Goal: Information Seeking & Learning: Learn about a topic

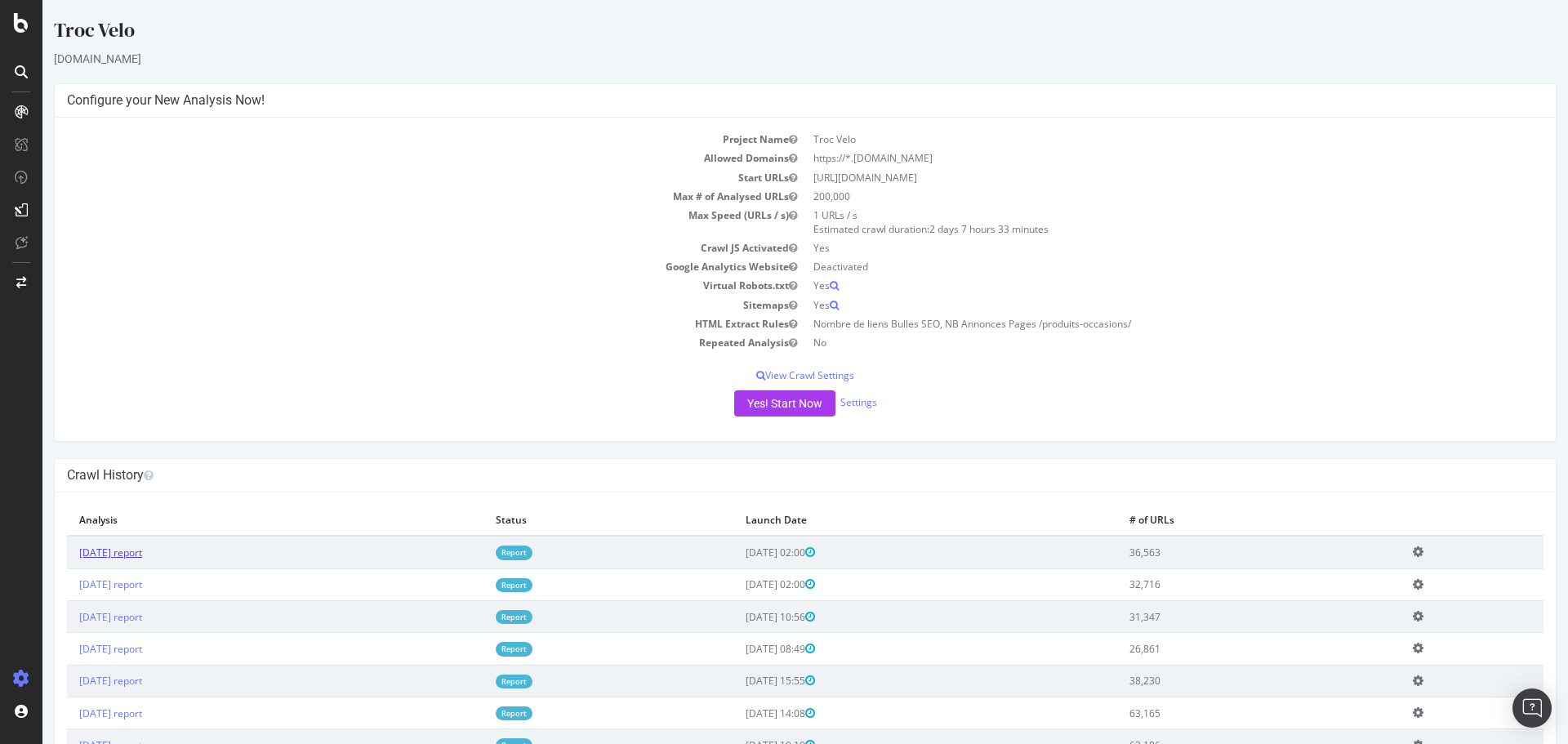
click at [142, 558] on link "[DATE] report" at bounding box center [111, 553] width 63 height 14
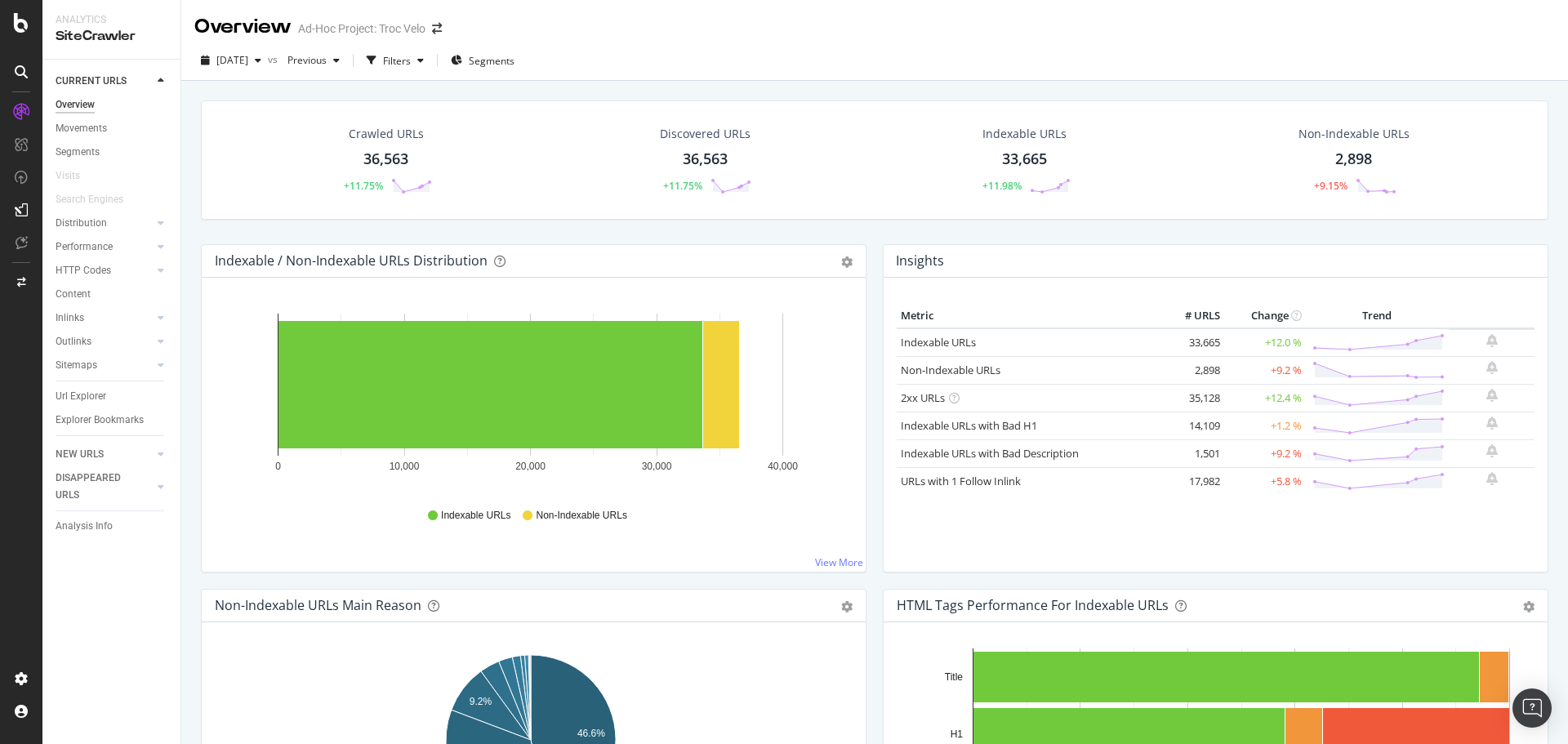
drag, startPoint x: 99, startPoint y: 401, endPoint x: 222, endPoint y: 393, distance: 123.3
click at [99, 401] on div "Url Explorer" at bounding box center [81, 397] width 51 height 17
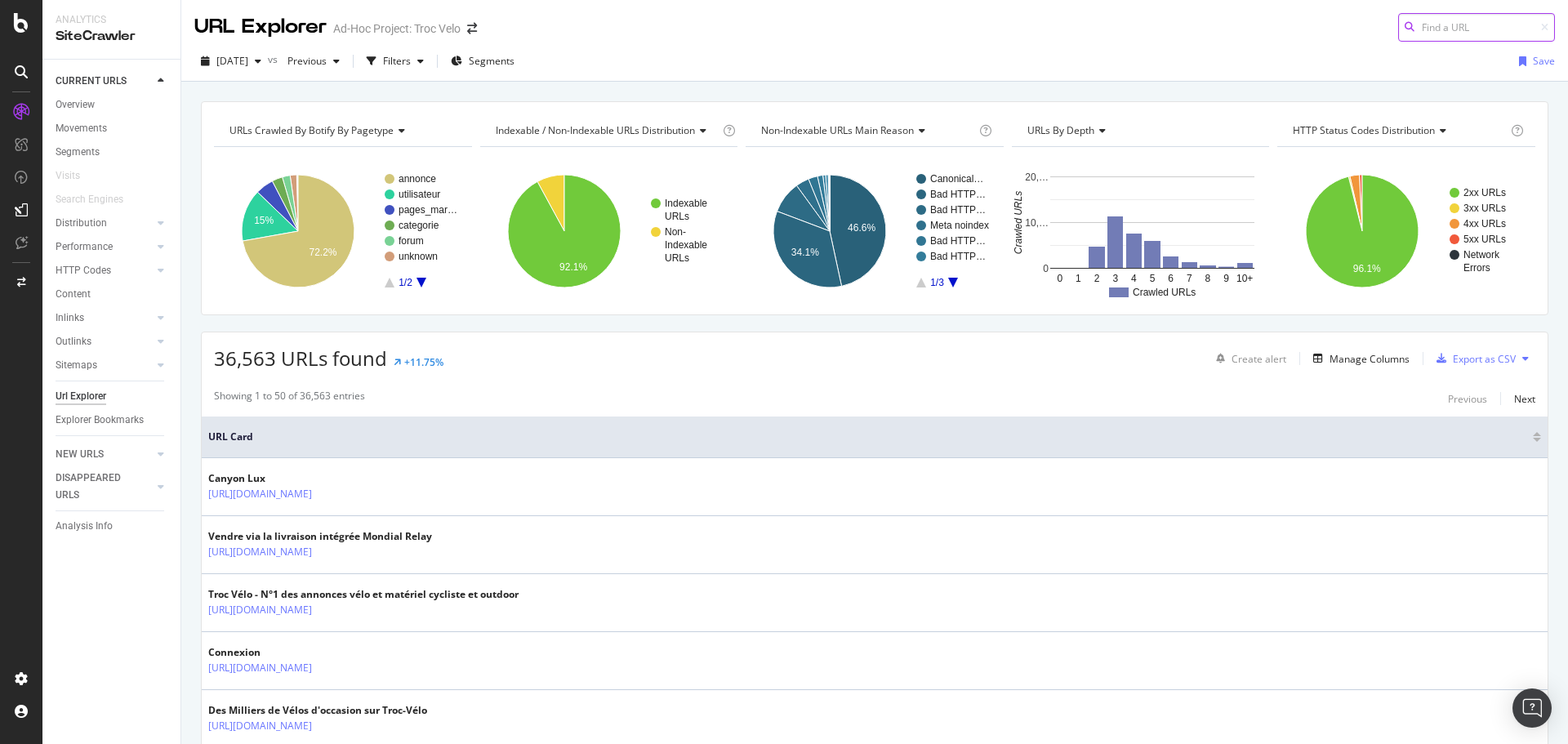
click at [1451, 22] on input at bounding box center [1476, 27] width 157 height 29
paste input "[URL][DOMAIN_NAME]"
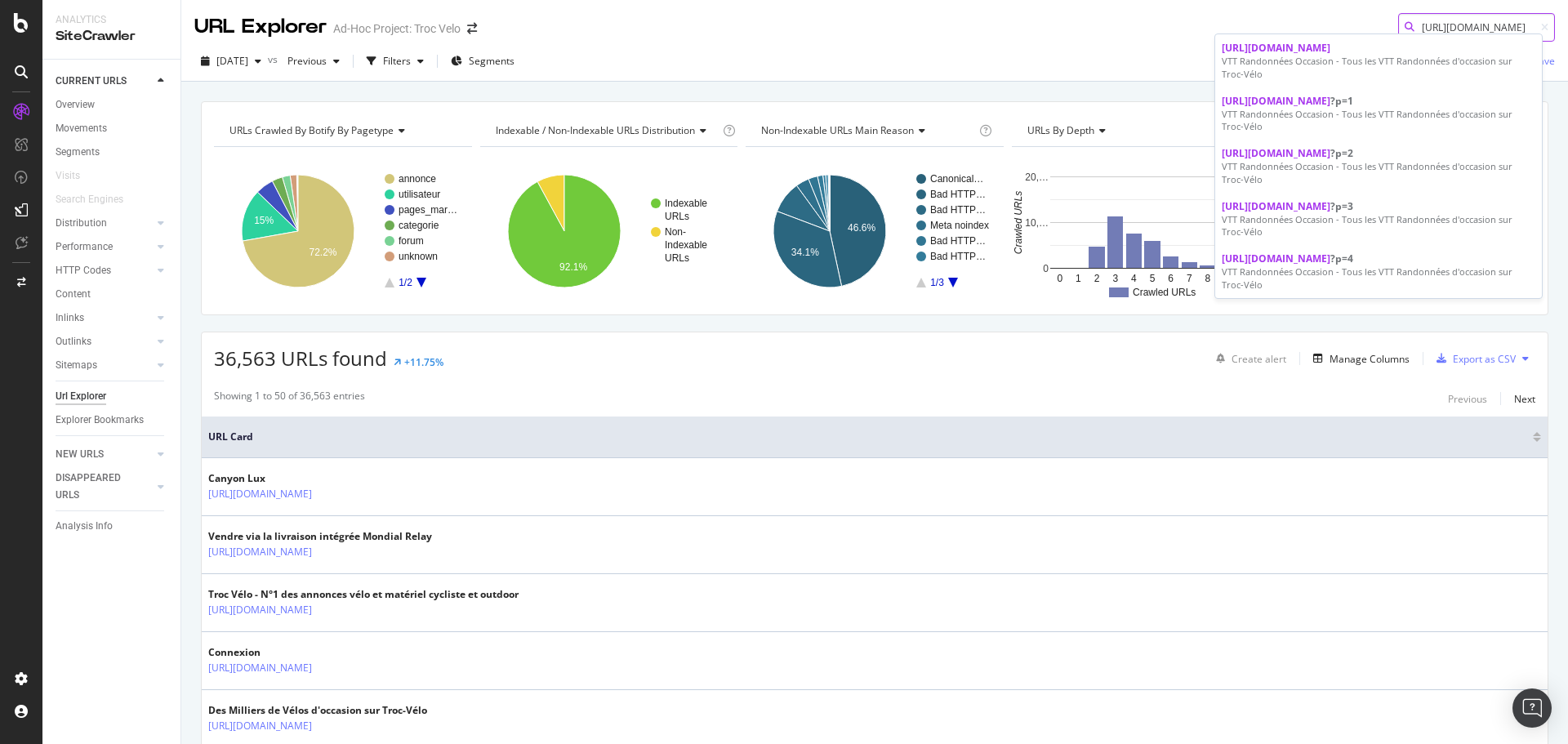
click at [1424, 27] on input "[URL][DOMAIN_NAME]" at bounding box center [1476, 27] width 157 height 29
paste input
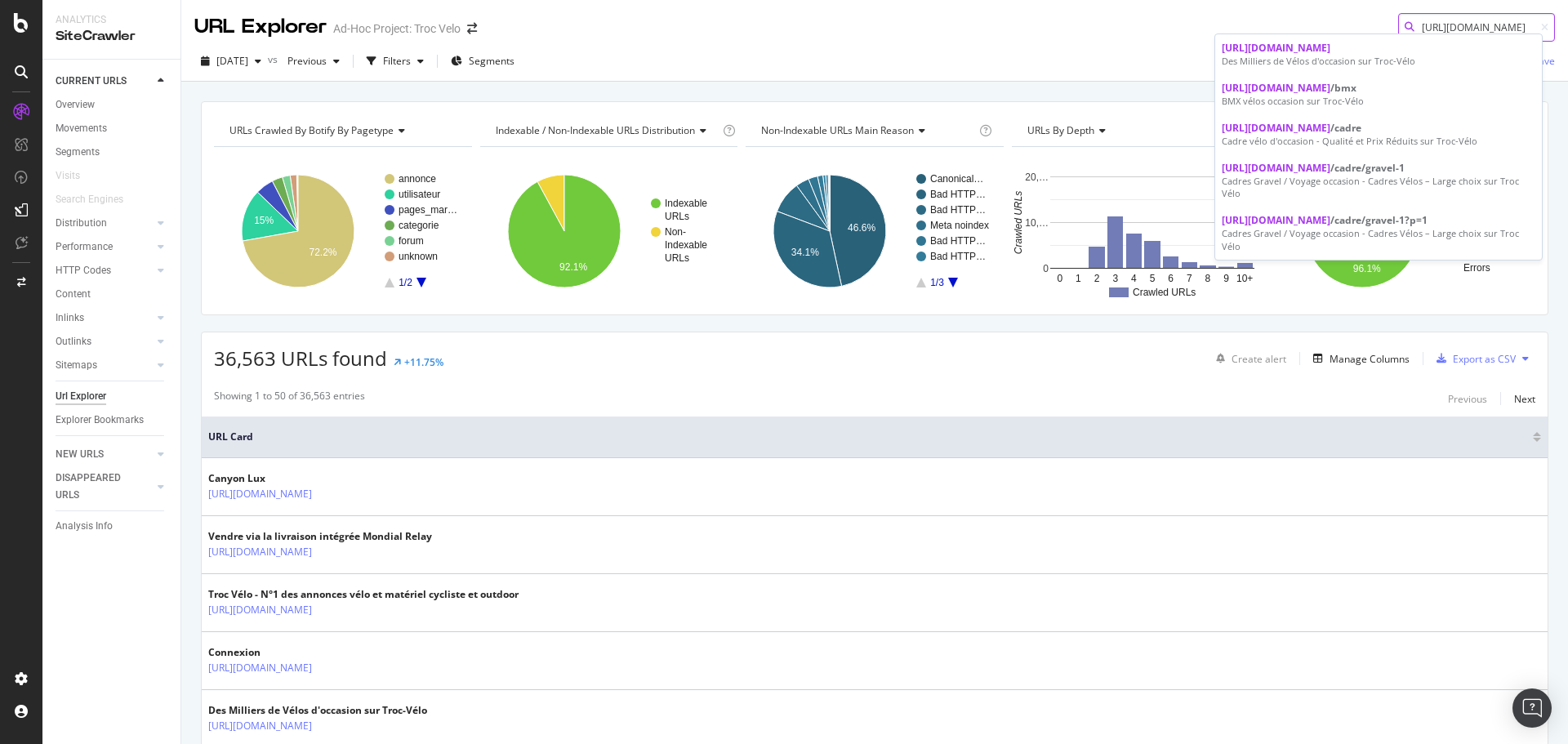
type input "[URL][DOMAIN_NAME]"
click at [817, 10] on div "URL Explorer Ad-Hoc Project: Troc Velo https://www.troc-velo.com/fr-fr/categori…" at bounding box center [875, 21] width 1387 height 42
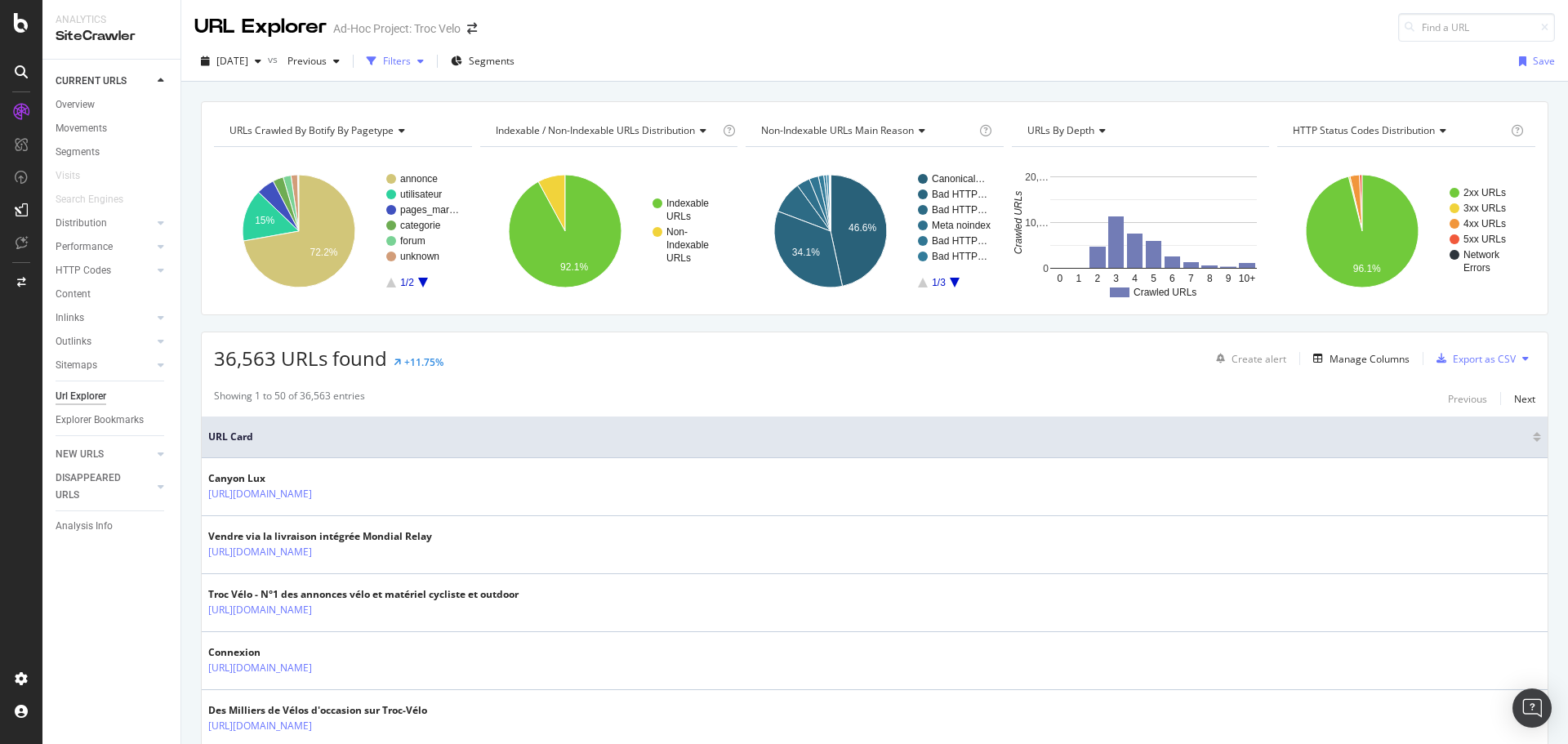
click at [377, 59] on icon "button" at bounding box center [372, 62] width 10 height 10
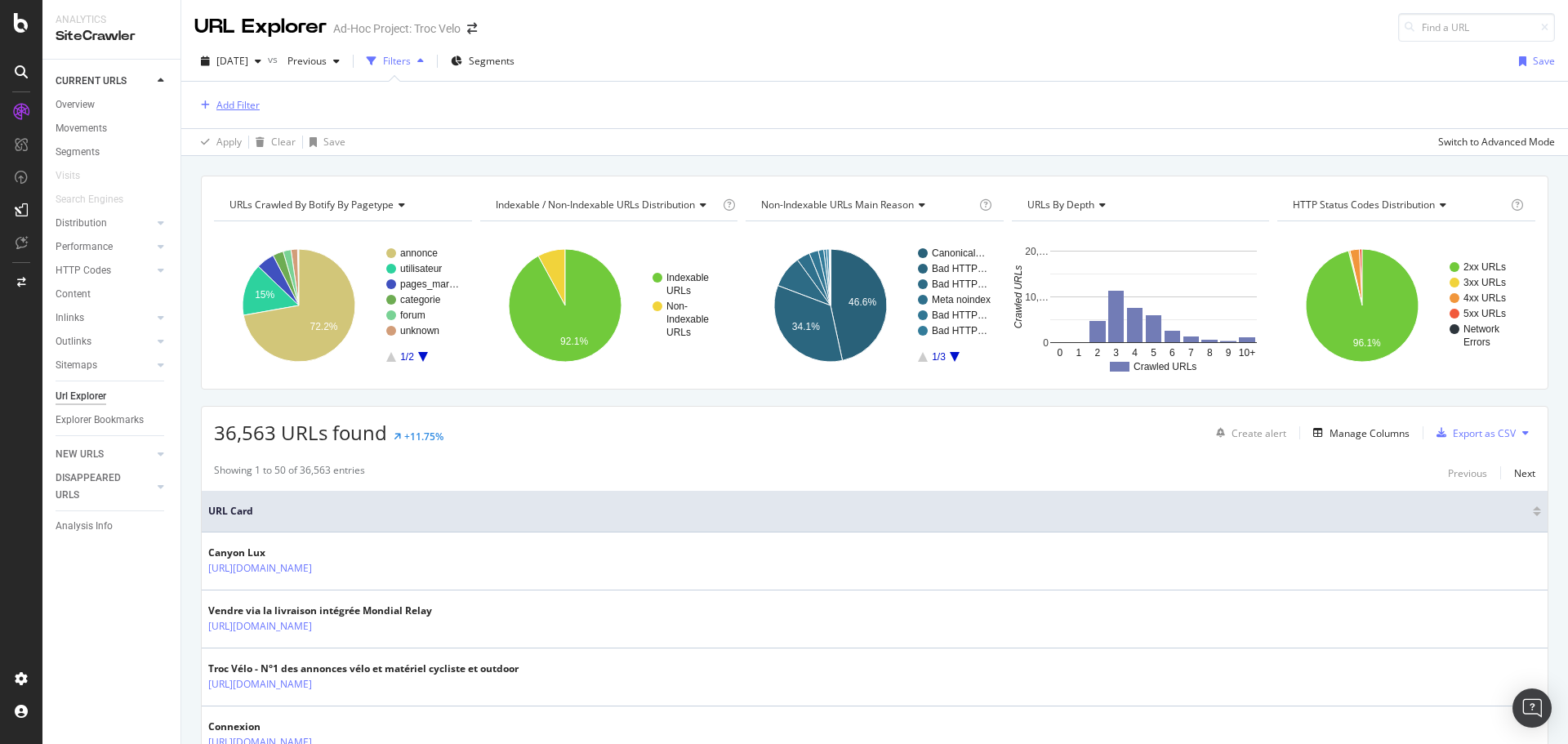
click at [215, 106] on div "button" at bounding box center [205, 105] width 22 height 10
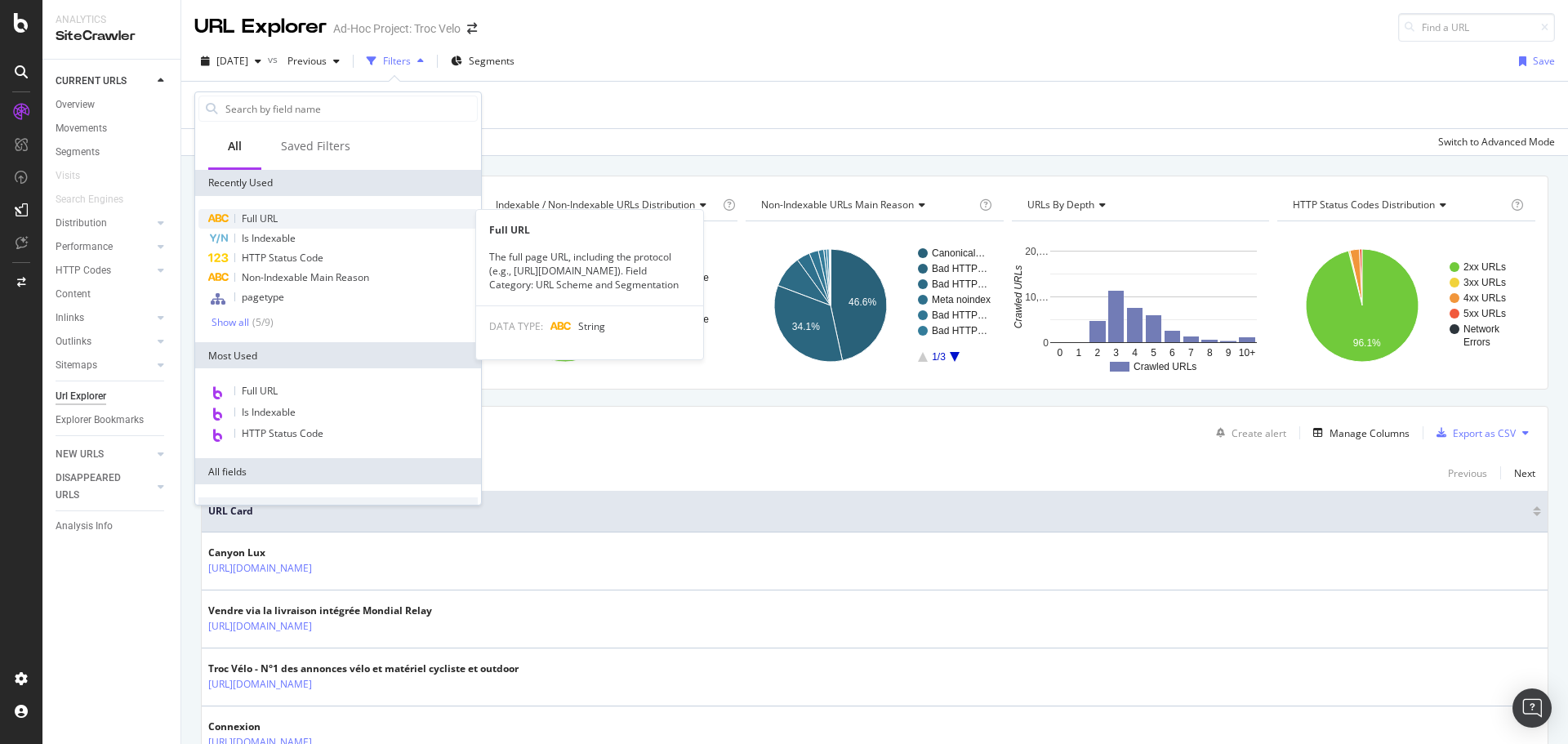
click at [259, 227] on div "Full URL" at bounding box center [338, 219] width 279 height 20
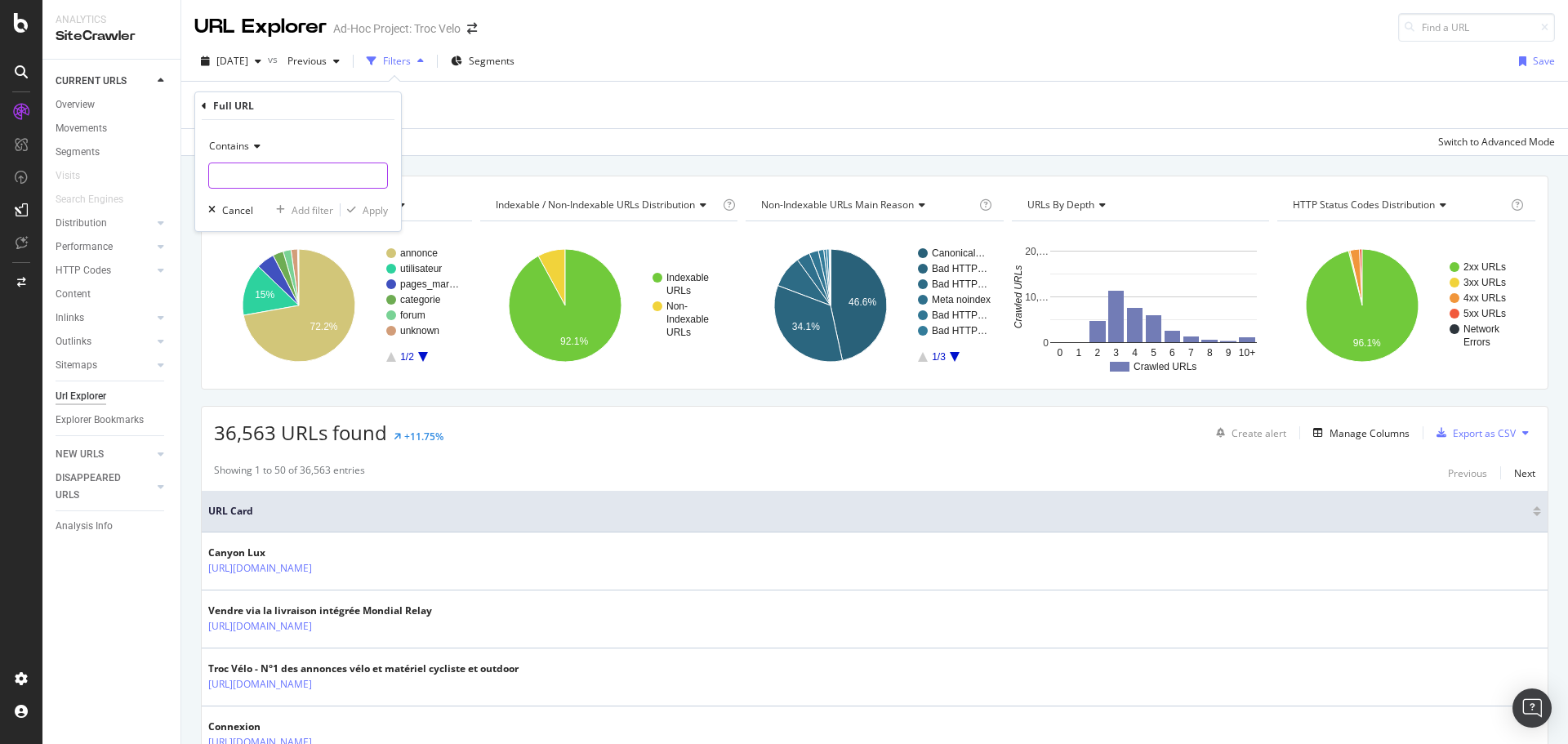
click at [281, 174] on input "text" at bounding box center [298, 176] width 178 height 26
paste input "https://app.botify.com/alltricks/troc-velo/crawl/explorer?context=%7B%7D&compar…"
click at [266, 179] on input "https://app.botify.com/alltricks/troc-velo/crawl/expl" at bounding box center [287, 176] width 154 height 26
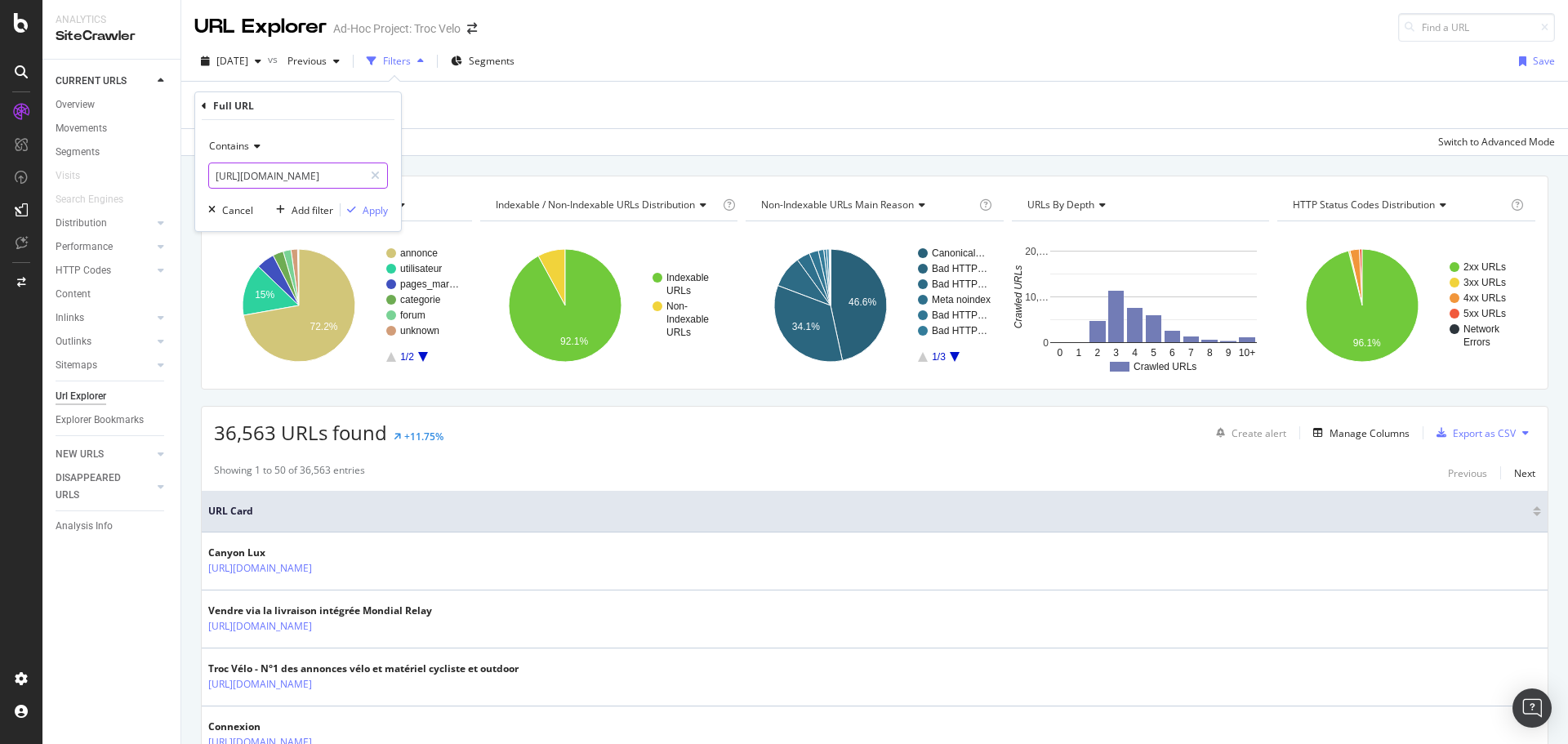
paste input "www.troc-velo.com/fr-fr/categorie/velos-complets"
type input "https://www.troc-velo.com/fr-fr/categorie/velos-complets"
click at [373, 214] on div "Apply" at bounding box center [375, 210] width 25 height 14
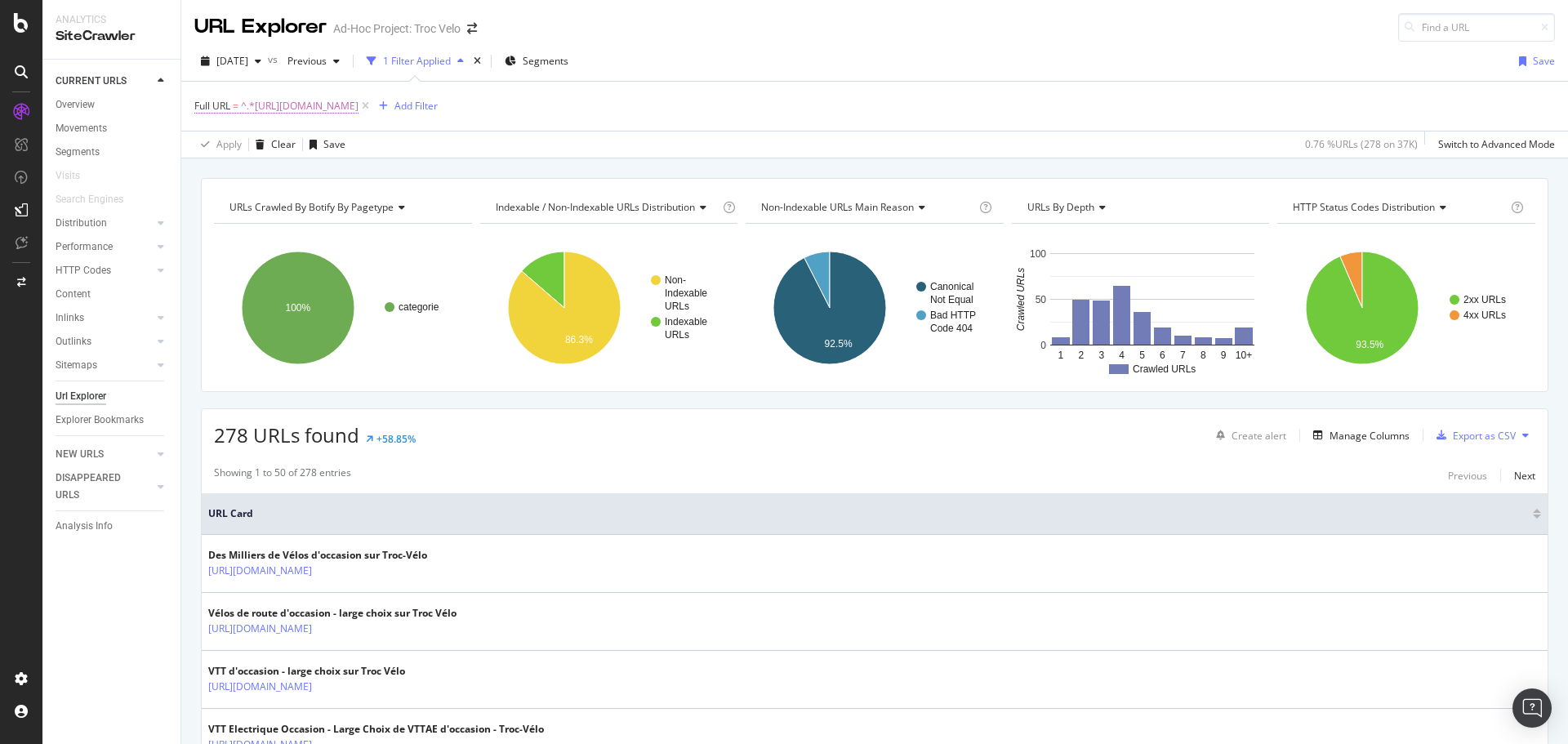
click at [359, 108] on span "^.*https://www.troc-velo.com/fr-fr/categorie/velos-complets.*$" at bounding box center [300, 106] width 117 height 23
click at [315, 171] on input "https://www.troc-velo.com/fr-fr/categorie/velos-complets" at bounding box center [287, 174] width 154 height 26
type input "https://www.troc-velo.com/fr-fr/categorie/velos-complets?"
click at [359, 201] on div "Apply" at bounding box center [364, 209] width 48 height 15
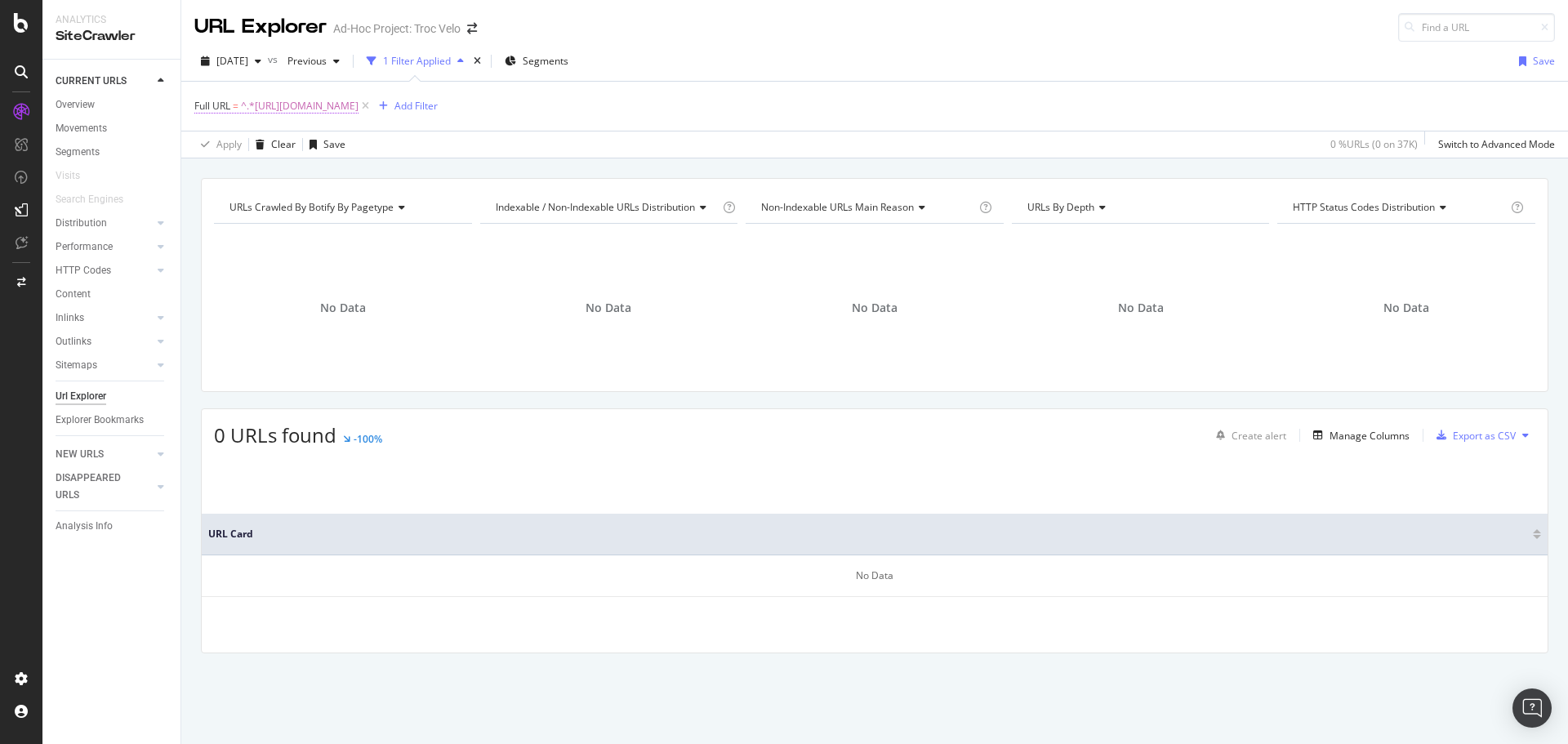
click at [359, 109] on span "^.*https://www.troc-velo.com/fr-fr/categorie/velos-complets?.*$" at bounding box center [300, 106] width 117 height 23
click at [258, 168] on input "https://www.troc-velo.com/fr-fr/categorie/velos-complets?" at bounding box center [287, 174] width 154 height 26
click at [297, 178] on input "https://www.troc-velo.com/fr-fr/categorie/velos-complets?" at bounding box center [287, 174] width 154 height 26
click at [329, 177] on input "https://www.troc-velo.com/fr-fr/categorie/velos-complets?" at bounding box center [287, 174] width 154 height 26
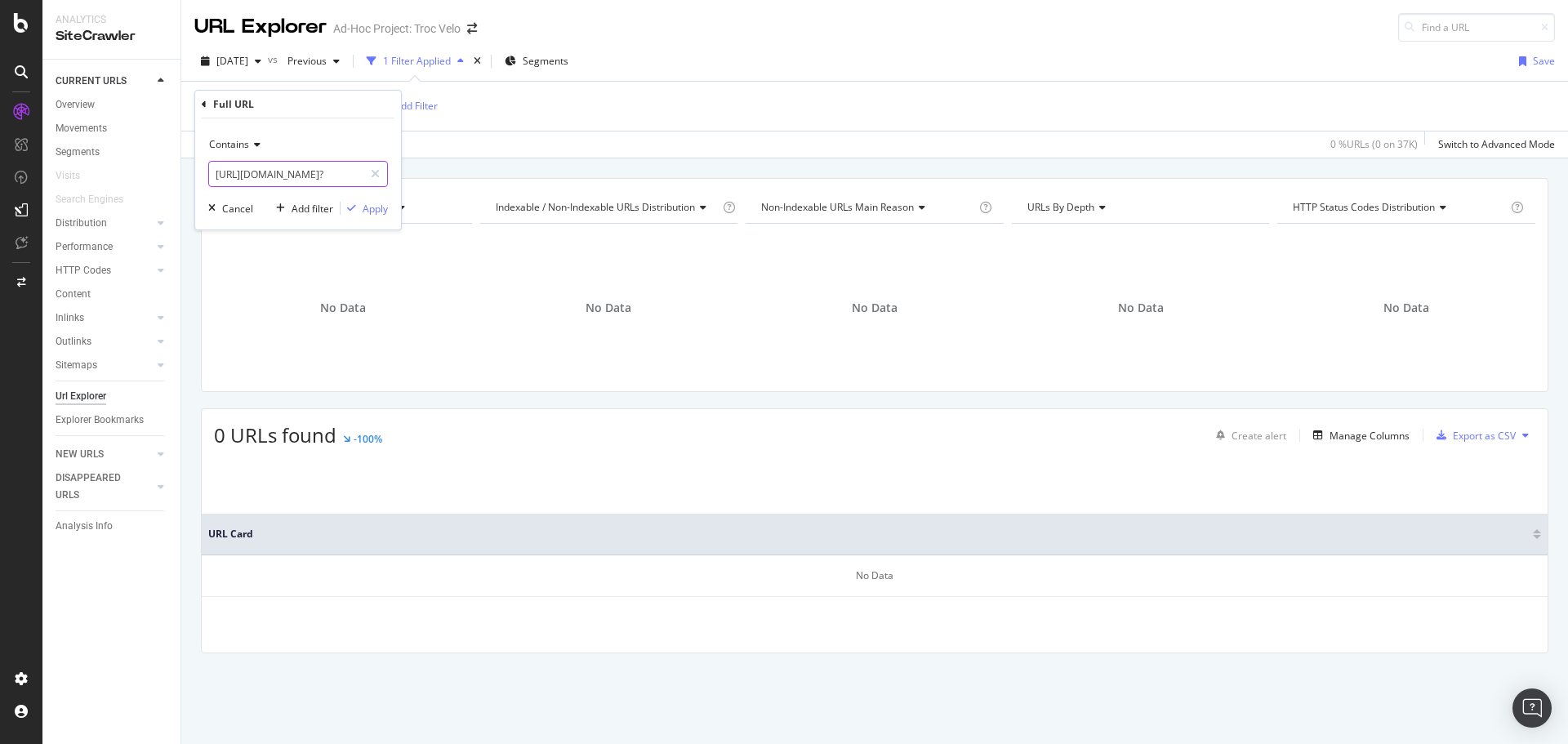
click at [329, 177] on input "https://www.troc-velo.com/fr-fr/categorie/velos-complets?" at bounding box center [287, 174] width 154 height 26
paste input "/vtt"
type input "https://www.troc-velo.com/fr-fr/categorie/velos-complets/vtt?"
click at [359, 206] on div "button" at bounding box center [351, 209] width 22 height 10
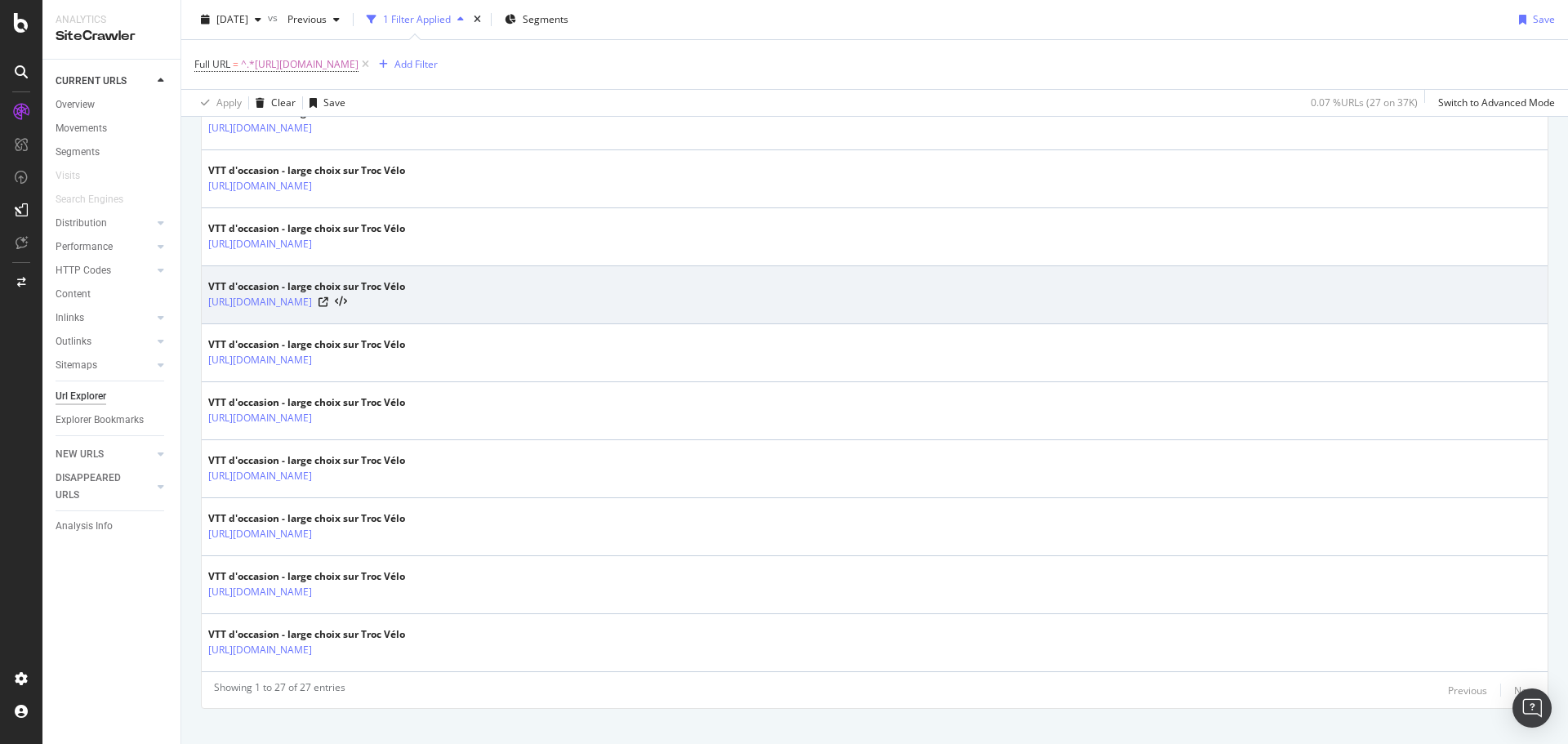
scroll to position [1451, 0]
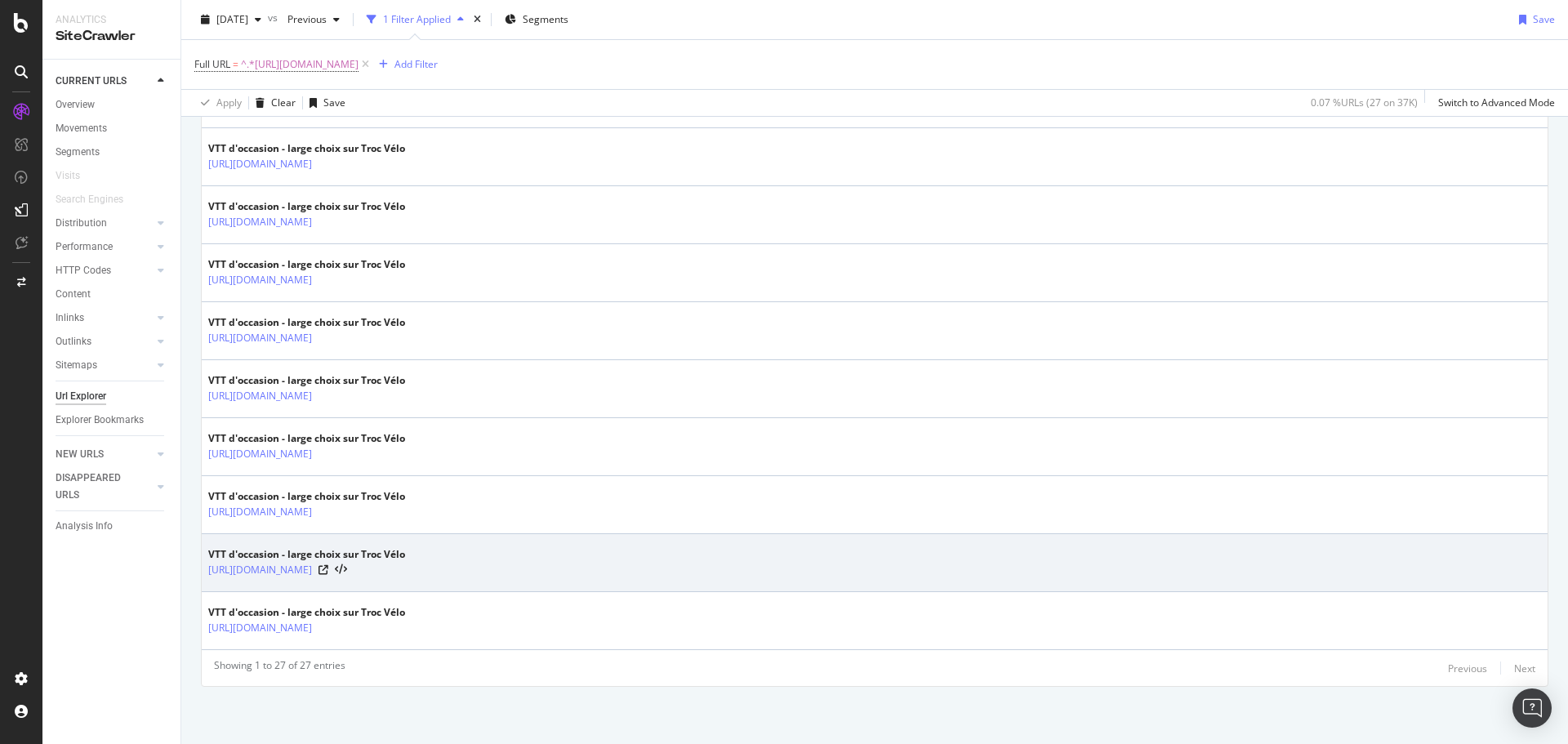
drag, startPoint x: 525, startPoint y: 624, endPoint x: 687, endPoint y: 558, distance: 174.9
click at [328, 624] on icon at bounding box center [323, 628] width 10 height 10
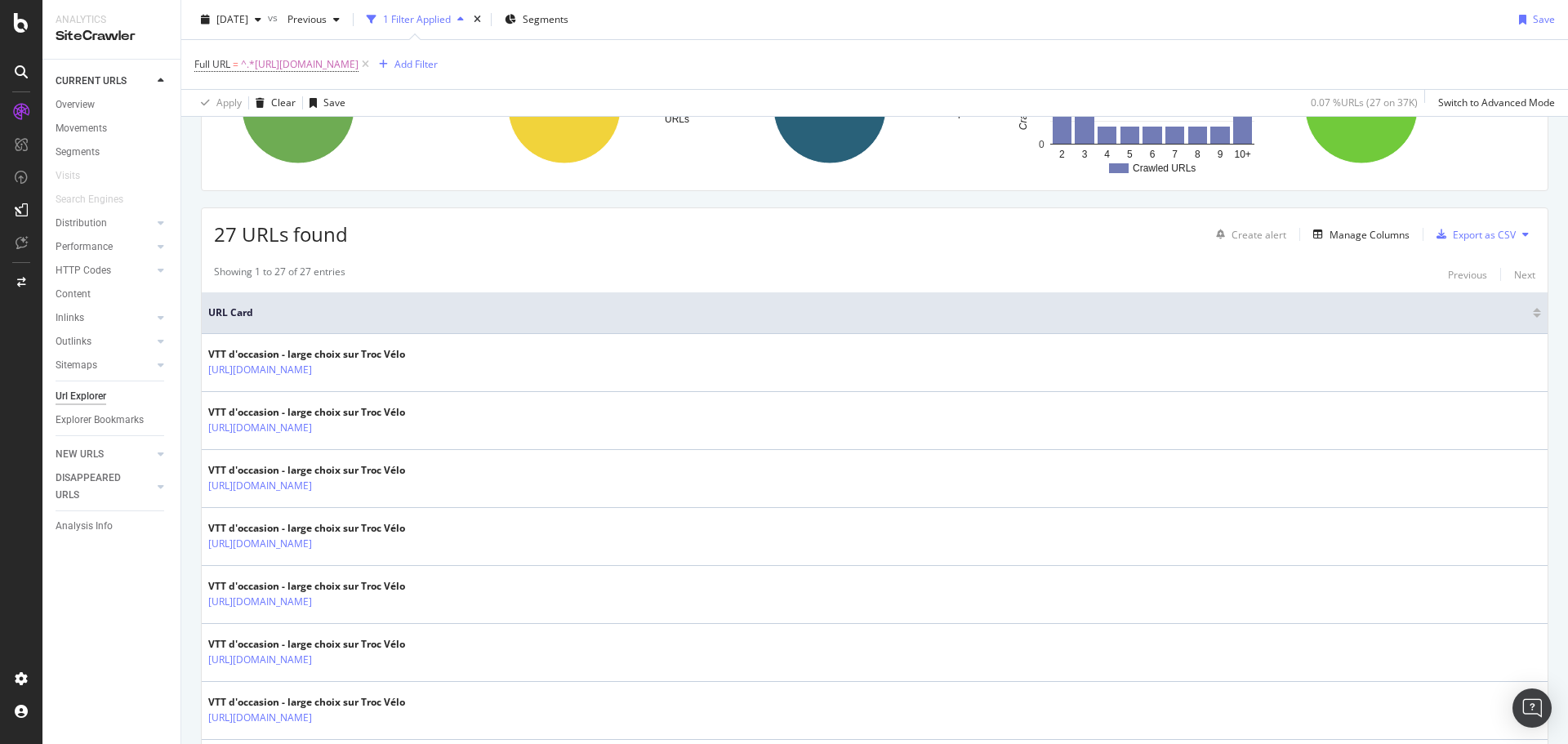
scroll to position [82, 0]
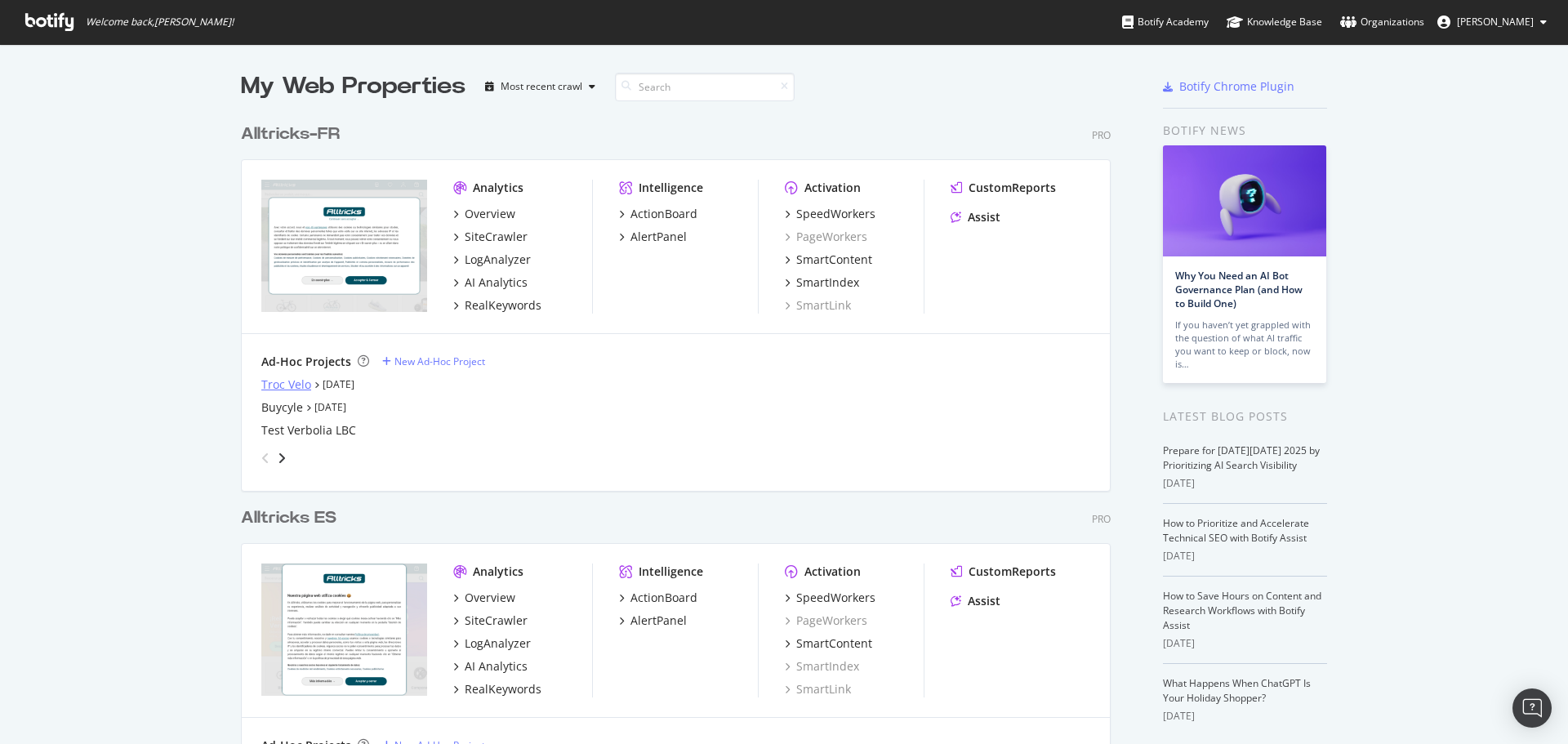
click at [280, 388] on div "Troc Velo" at bounding box center [286, 385] width 50 height 16
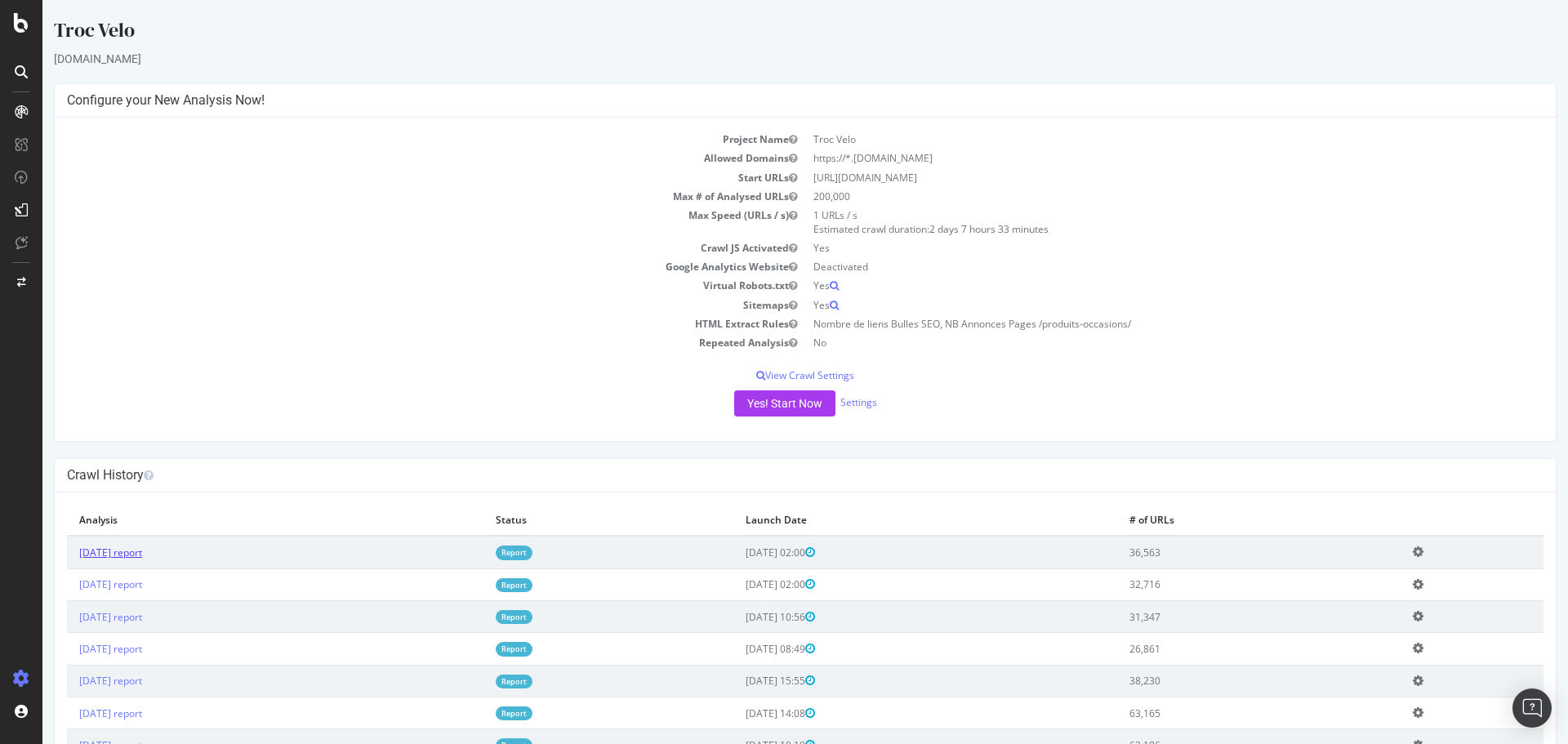
click at [121, 554] on link "[DATE] report" at bounding box center [111, 553] width 63 height 14
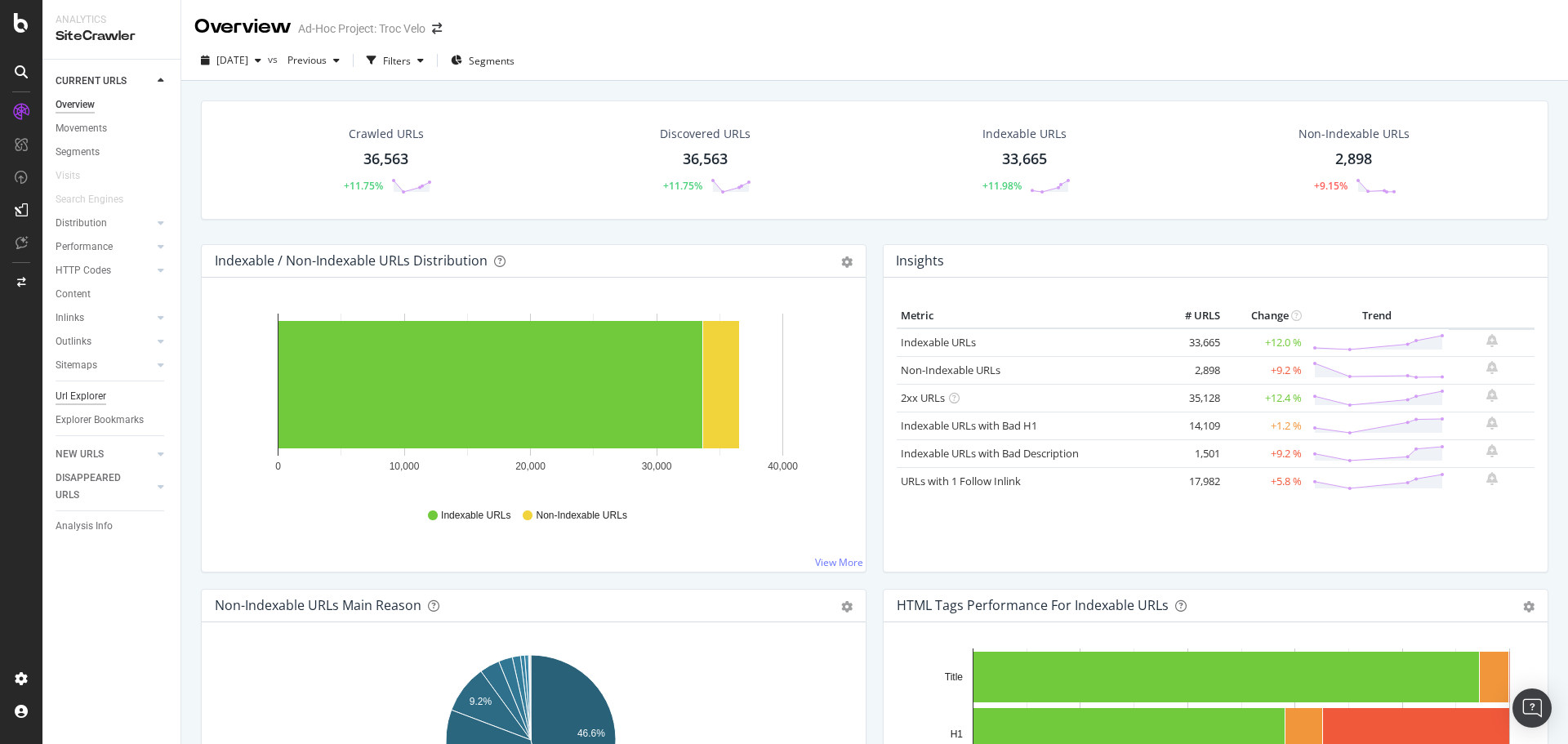
click at [87, 397] on div "Url Explorer" at bounding box center [81, 397] width 51 height 17
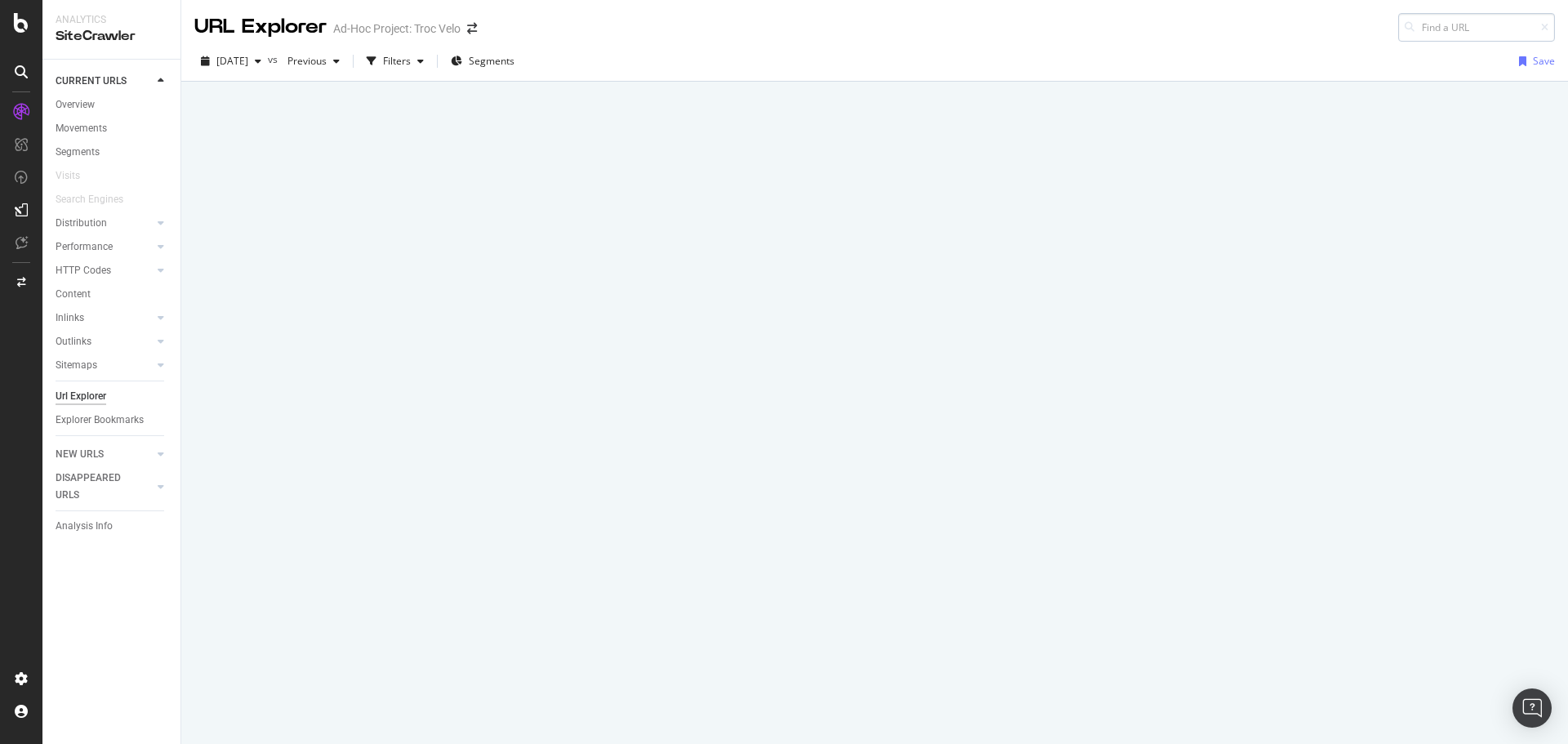
click at [1465, 26] on input at bounding box center [1476, 27] width 157 height 29
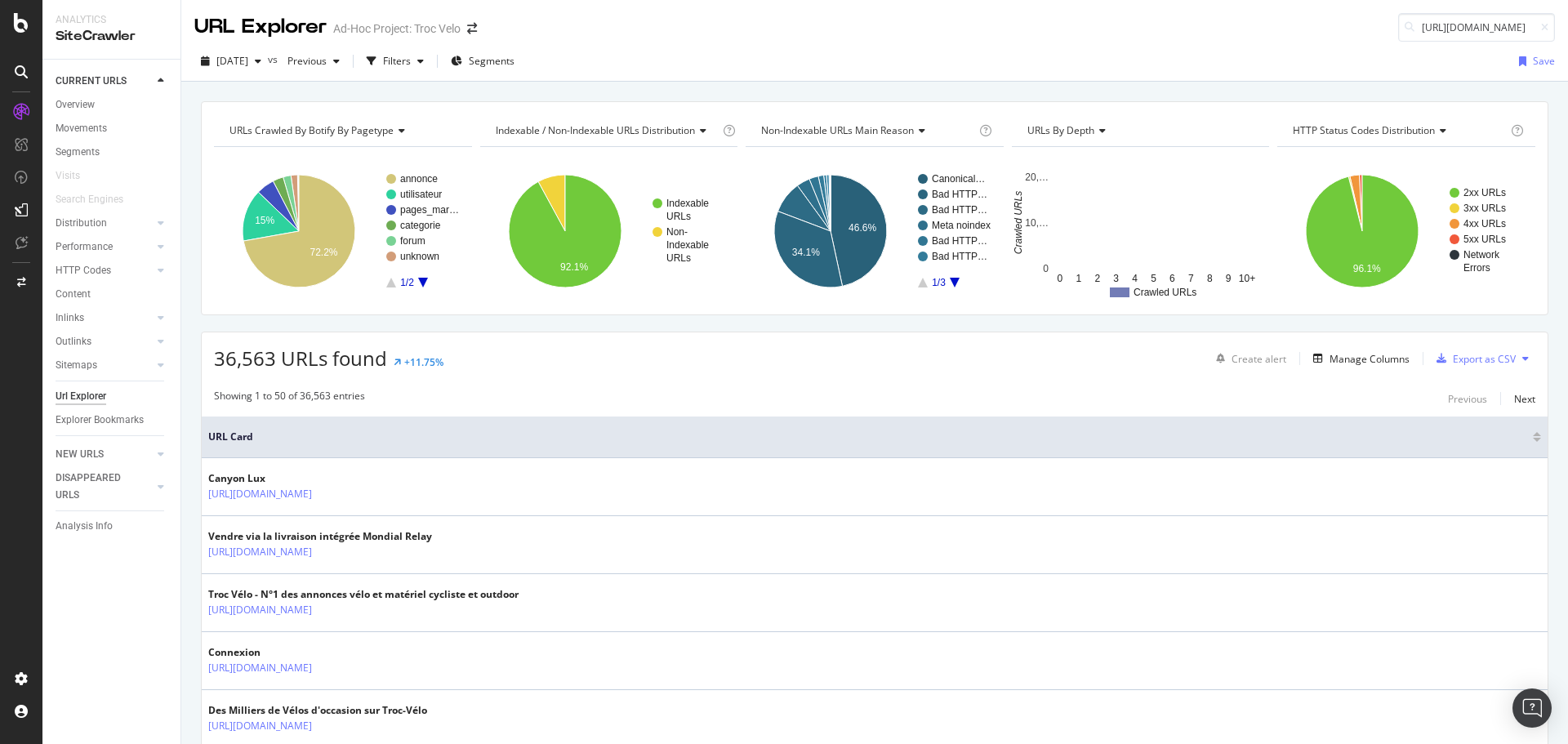
scroll to position [0, 190]
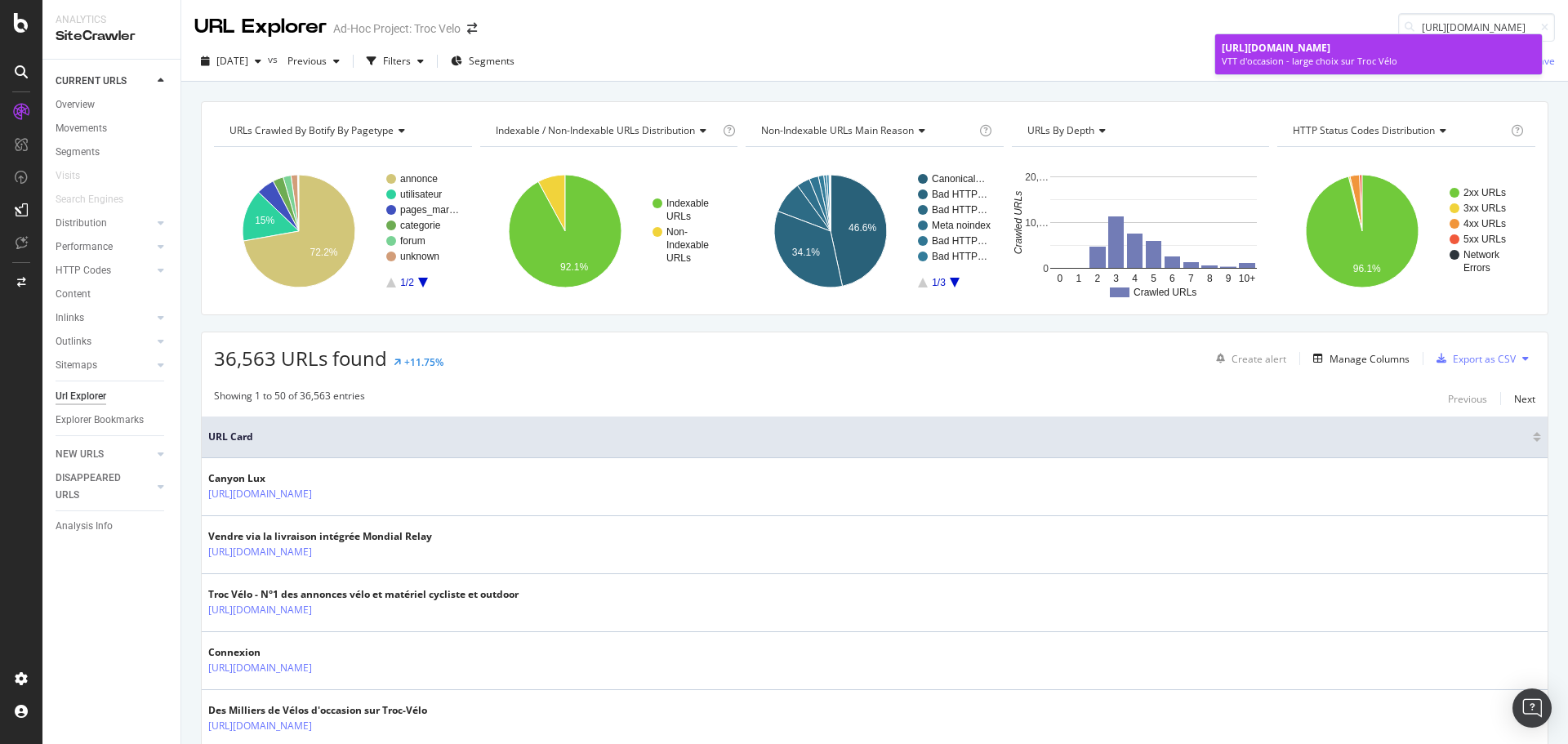
type input "[URL][DOMAIN_NAME]"
click at [1323, 46] on span "[URL][DOMAIN_NAME]" at bounding box center [1277, 48] width 108 height 14
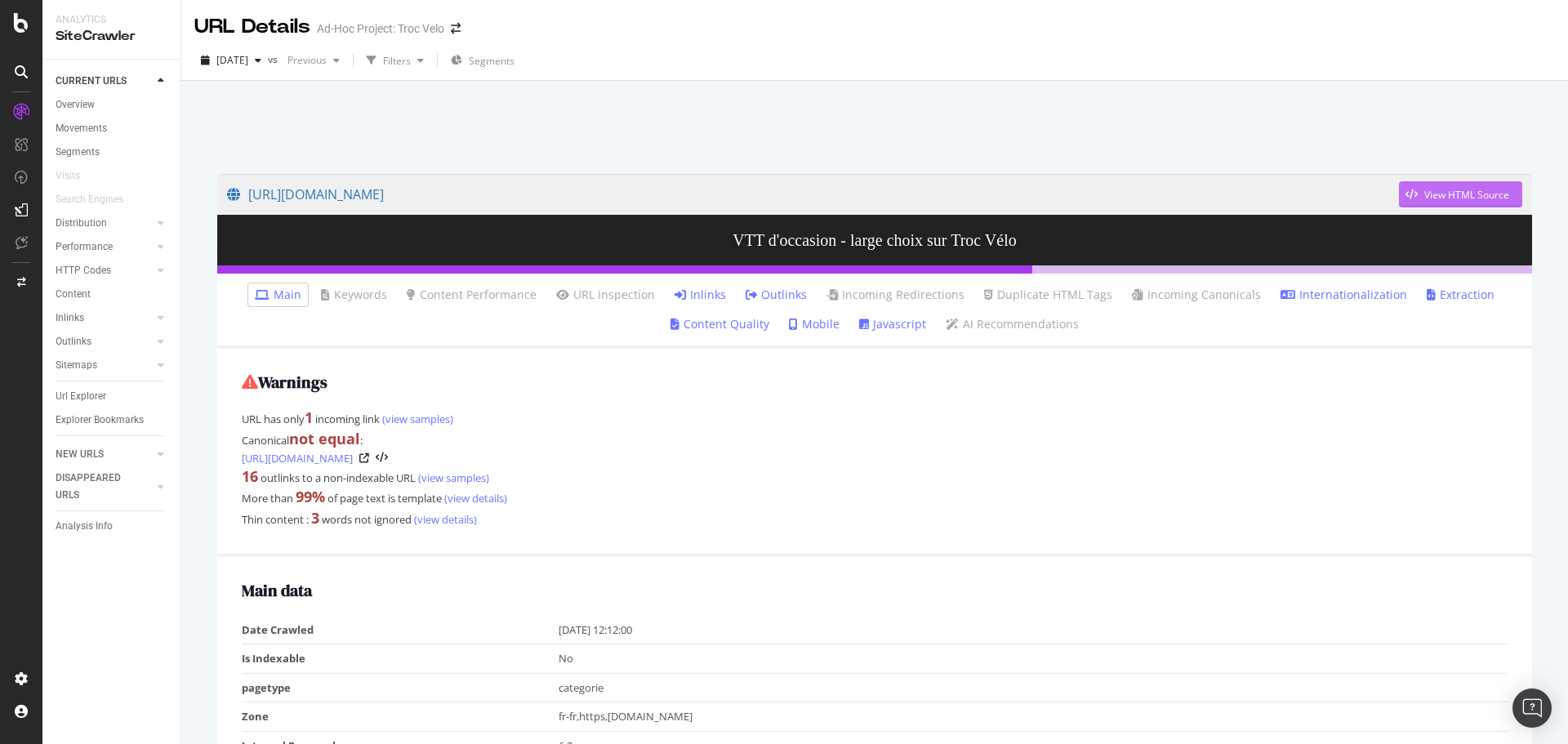
click at [1414, 183] on div "View HTML Source" at bounding box center [1454, 195] width 110 height 25
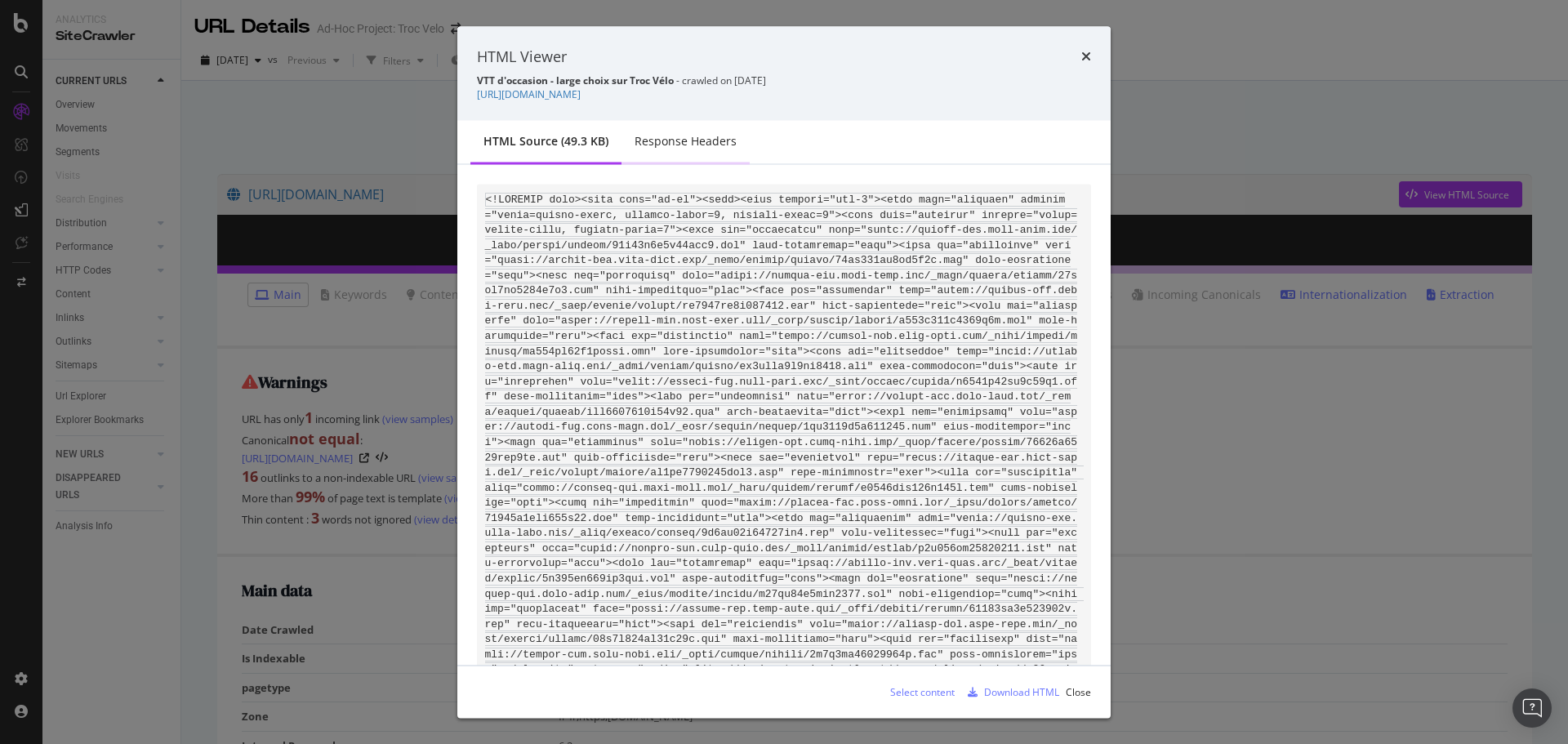
click at [649, 146] on div "Response Headers" at bounding box center [685, 141] width 102 height 16
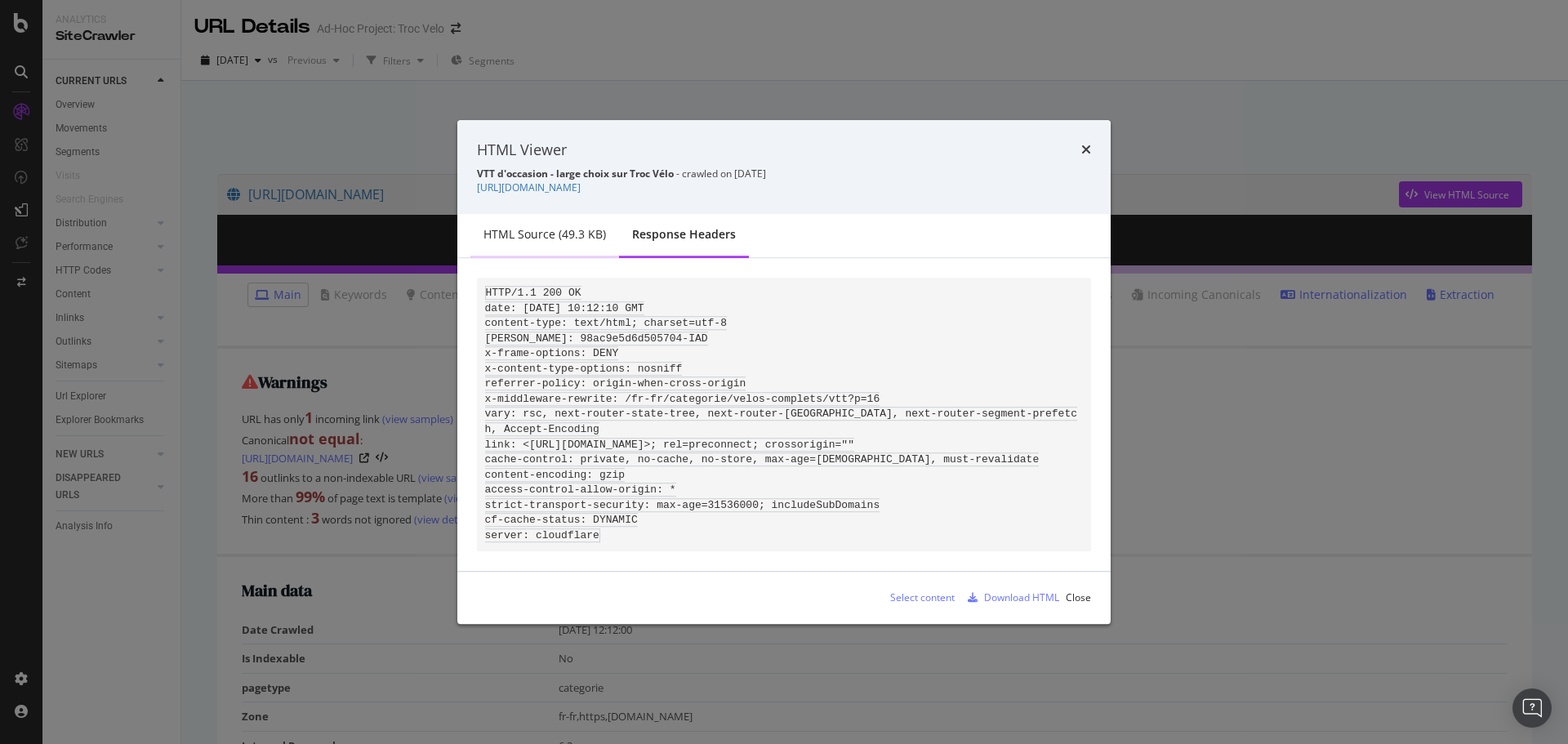
click at [552, 226] on div "HTML source (49.3 KB)" at bounding box center [544, 237] width 149 height 45
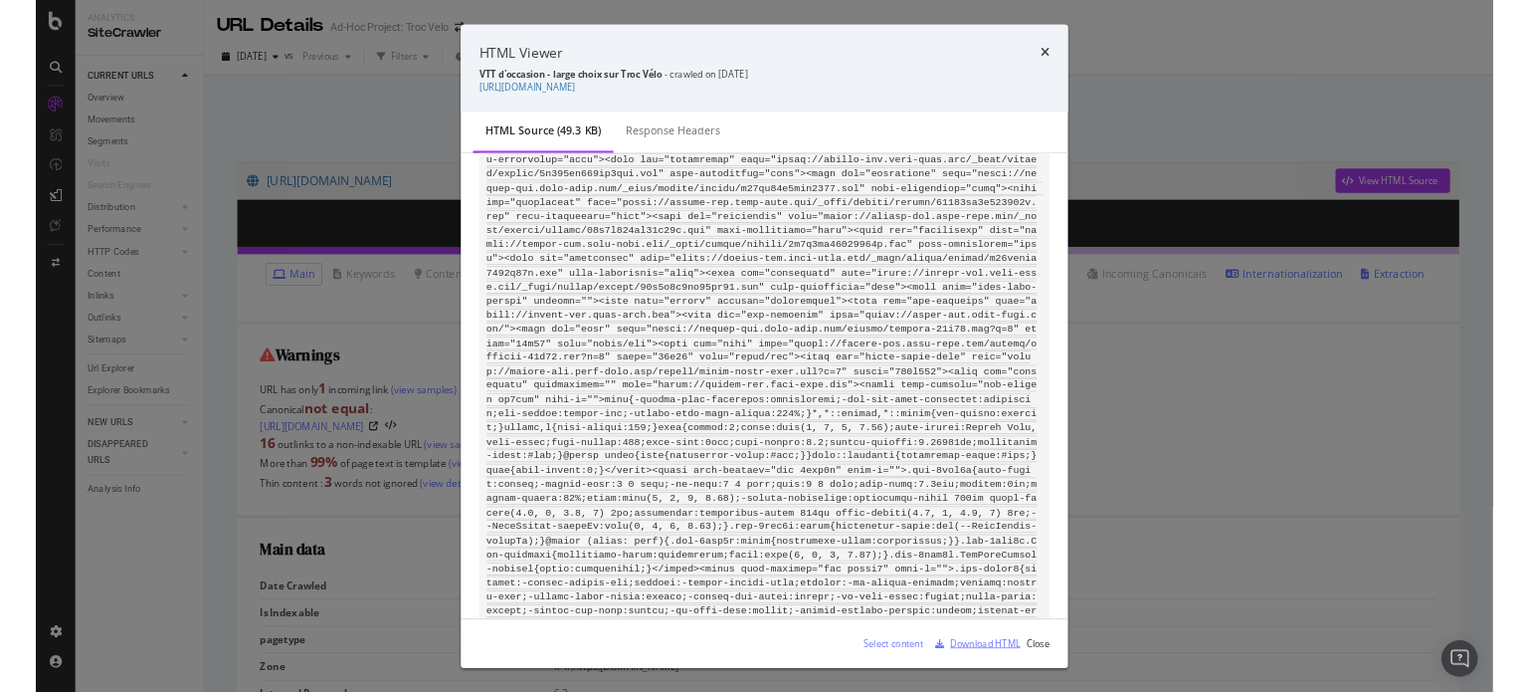
scroll to position [498, 0]
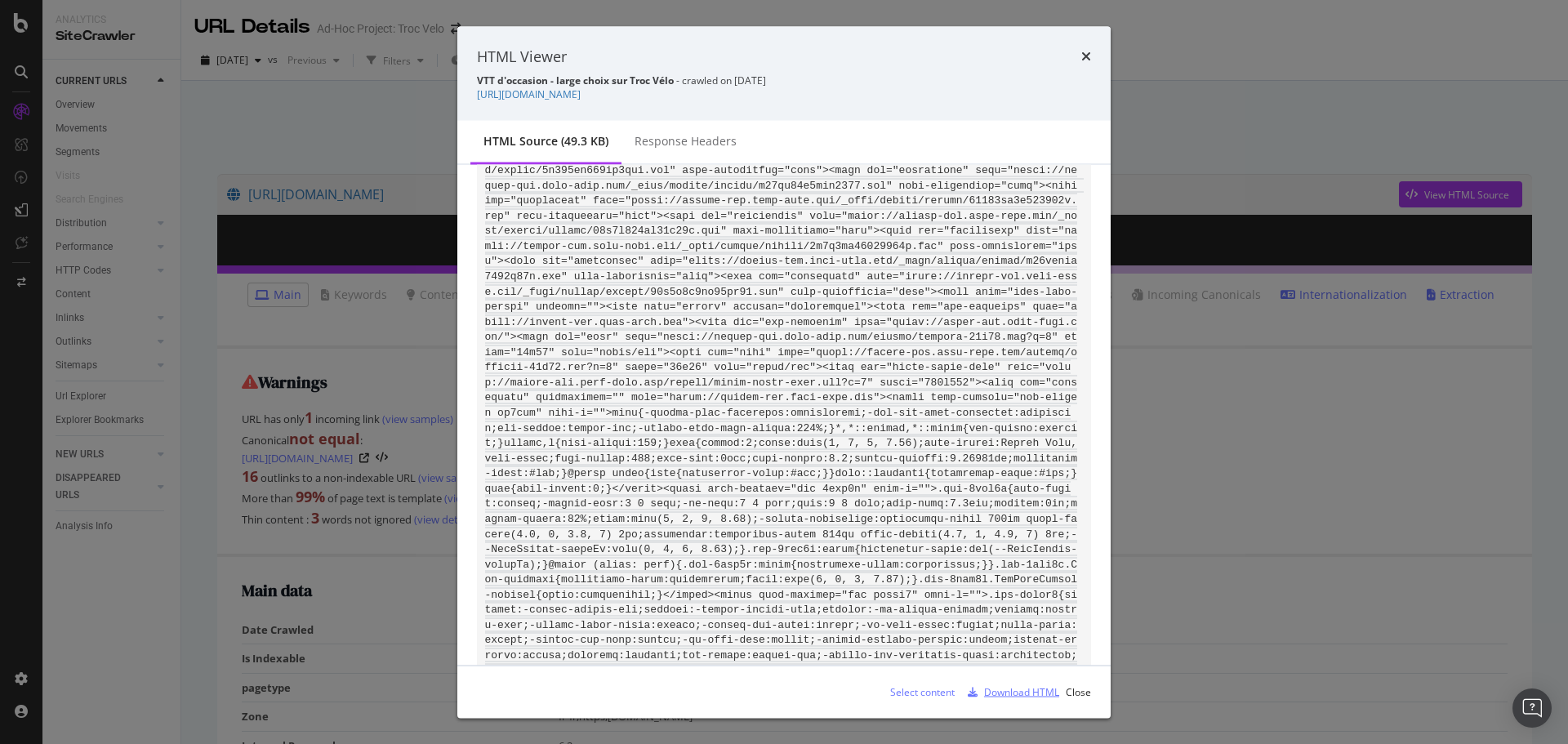
click at [1016, 694] on div "Download HTML" at bounding box center [1022, 691] width 76 height 14
click at [1238, 115] on div "HTML Viewer VTT d'occasion - large choix sur Troc Vélo - crawled on 2025-10-07 …" at bounding box center [784, 372] width 1568 height 744
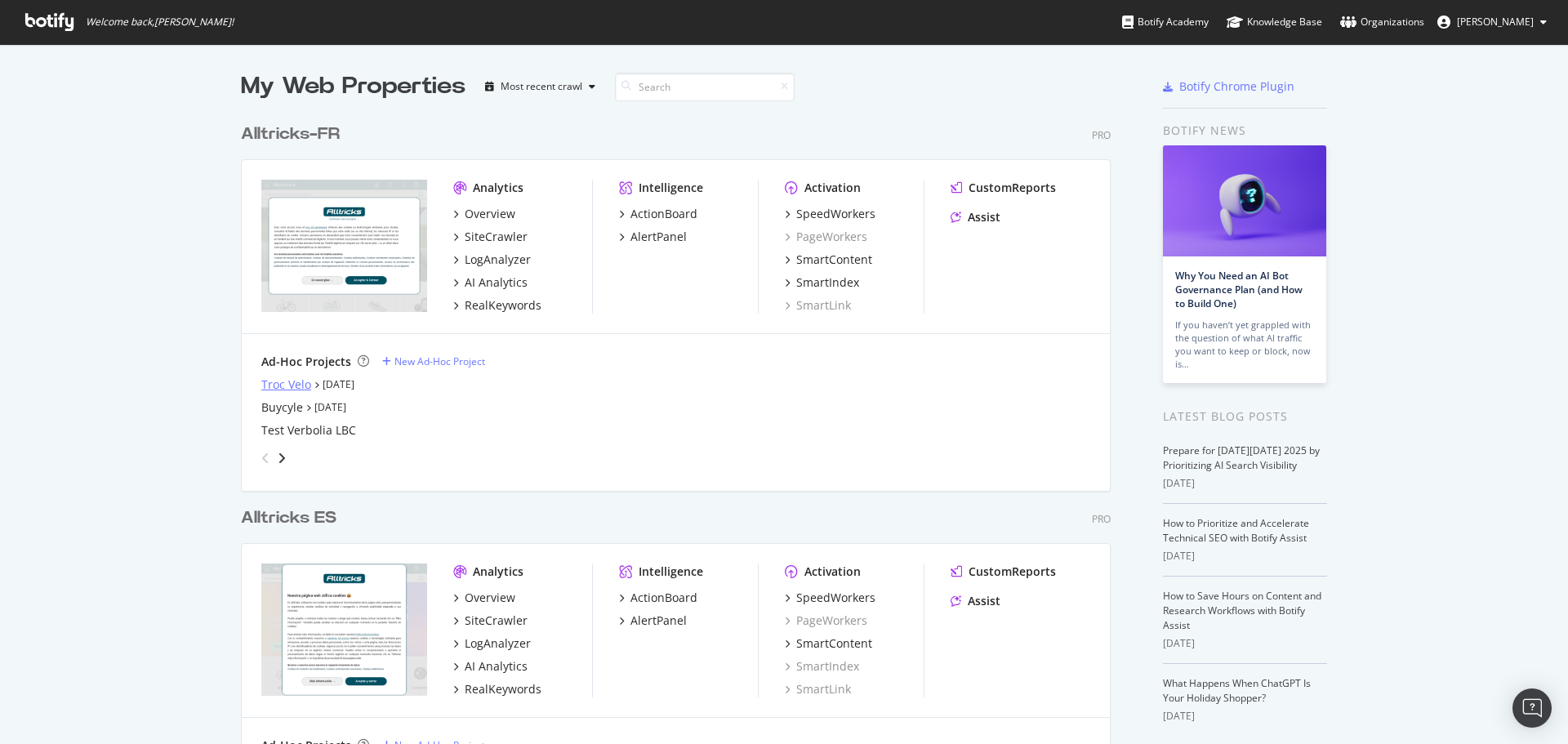
click at [279, 388] on div "Troc Velo" at bounding box center [286, 385] width 50 height 16
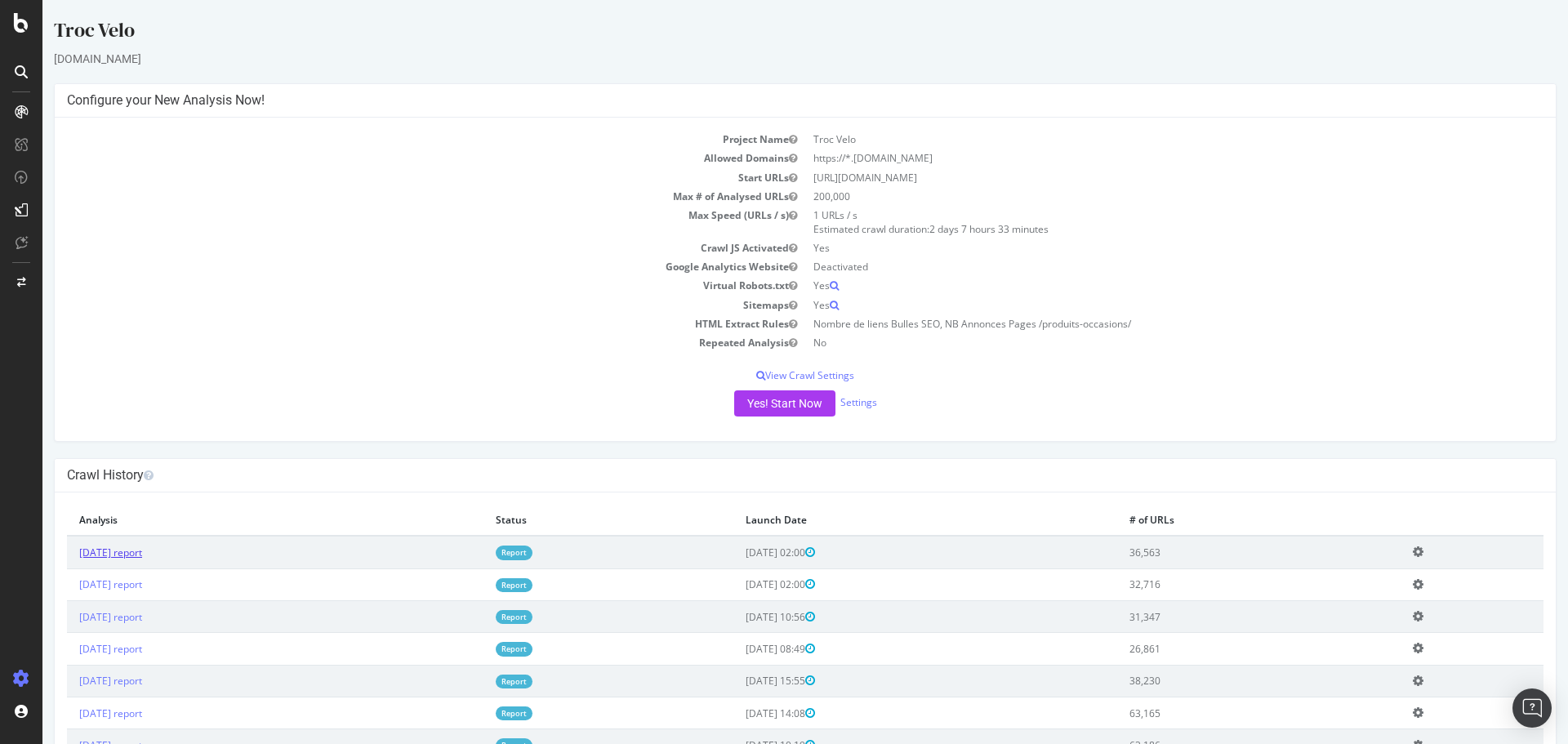
click at [106, 557] on link "2025 Oct. 7th report" at bounding box center [111, 553] width 63 height 14
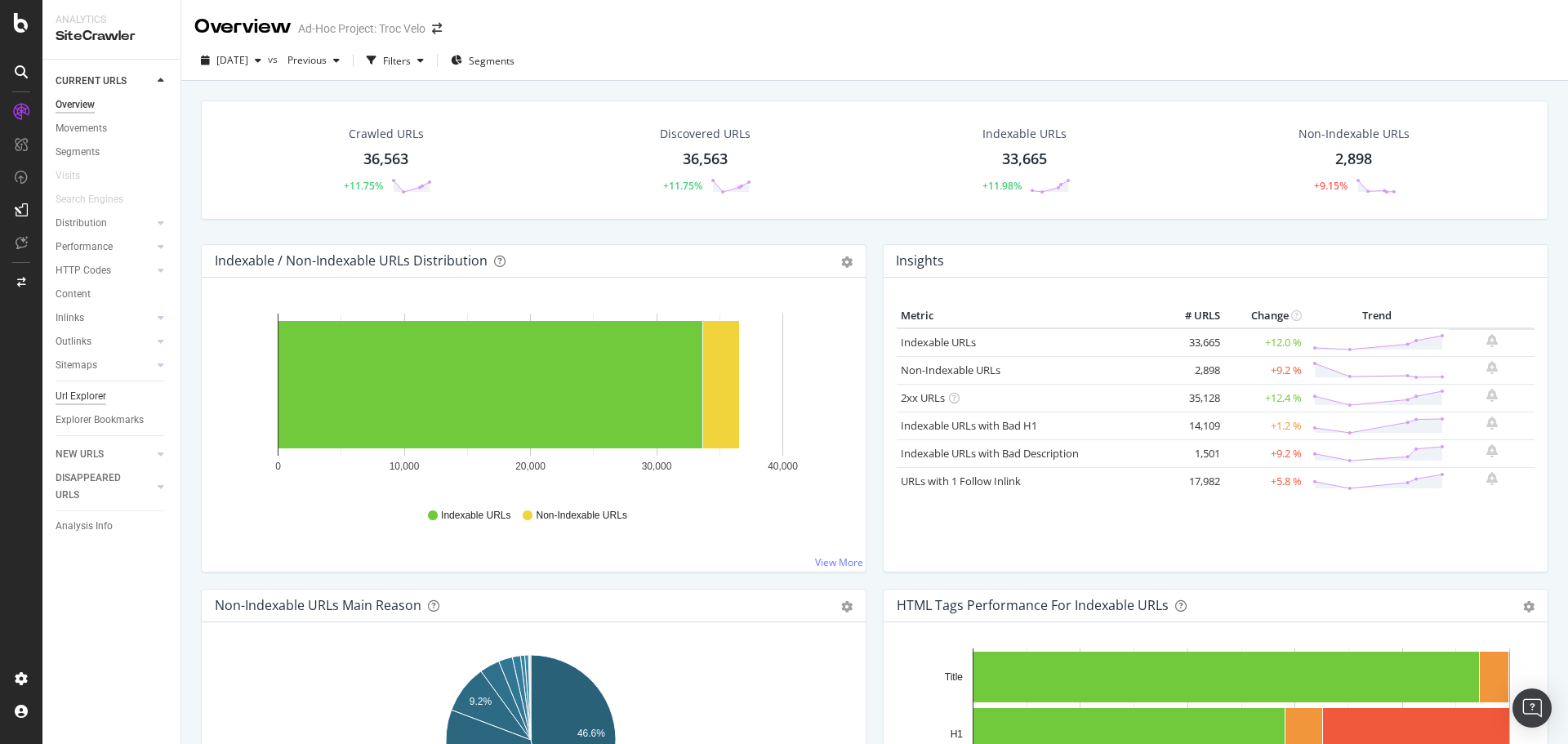
click at [78, 393] on div "Url Explorer" at bounding box center [81, 397] width 51 height 17
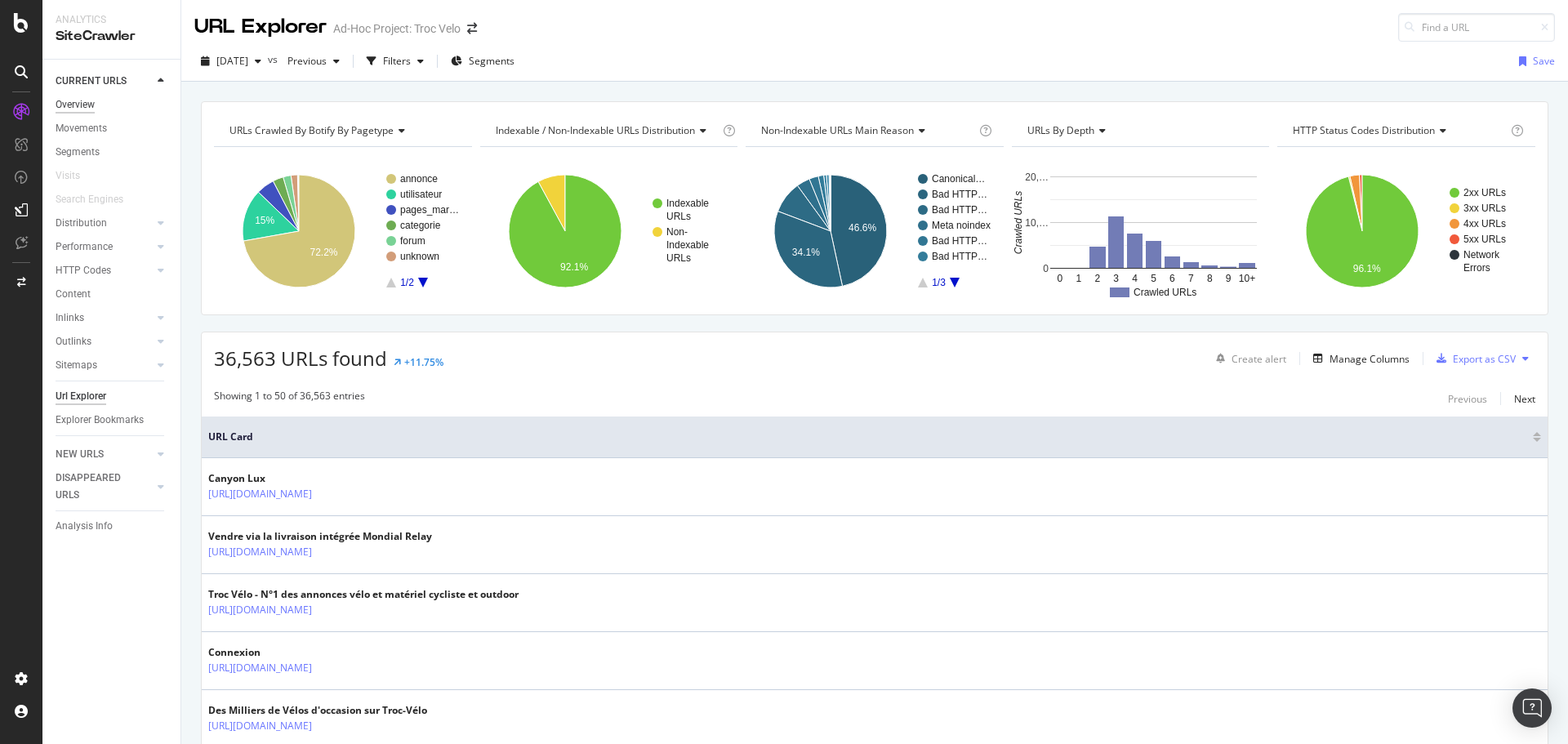
click at [84, 111] on div "Overview" at bounding box center [76, 104] width 39 height 17
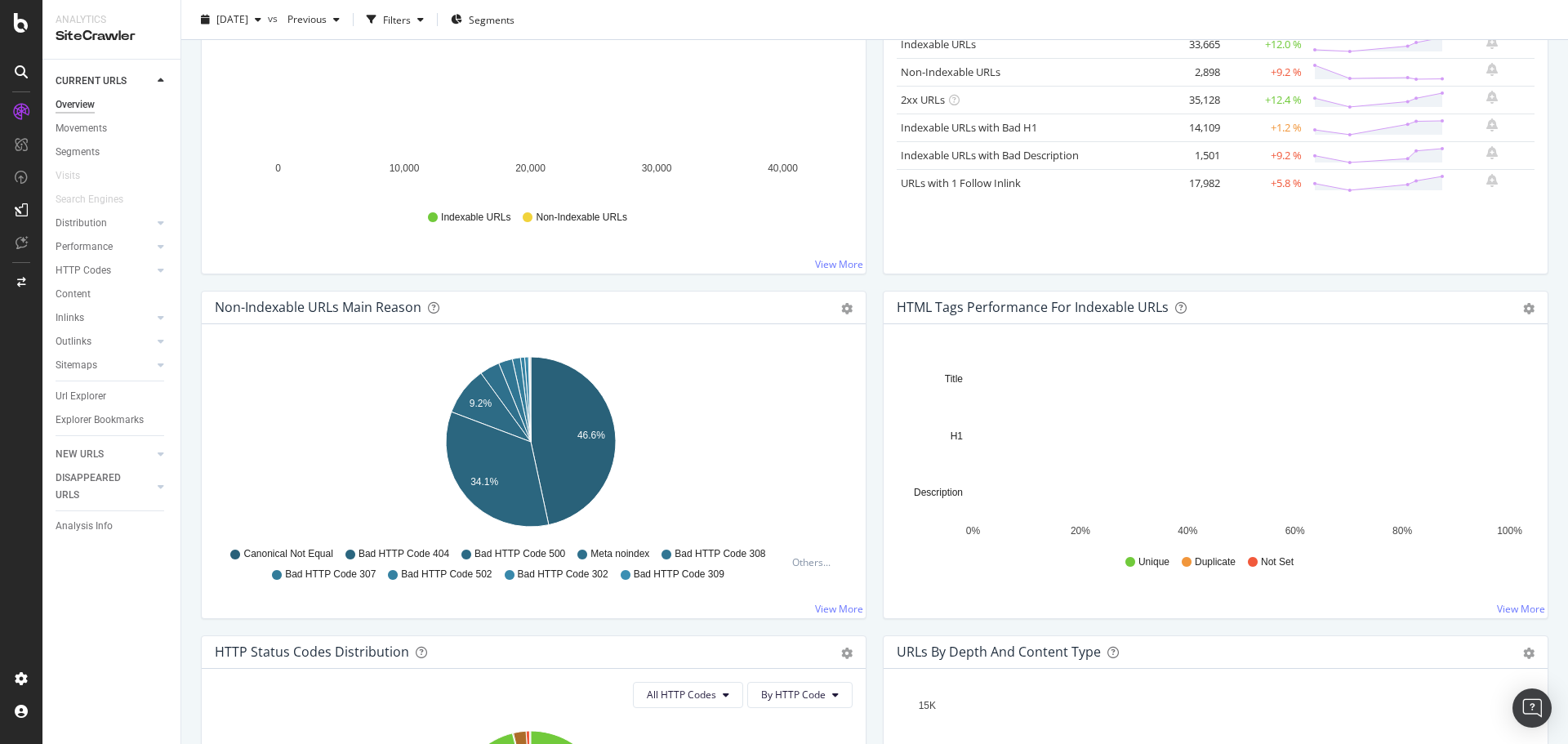
scroll to position [327, 0]
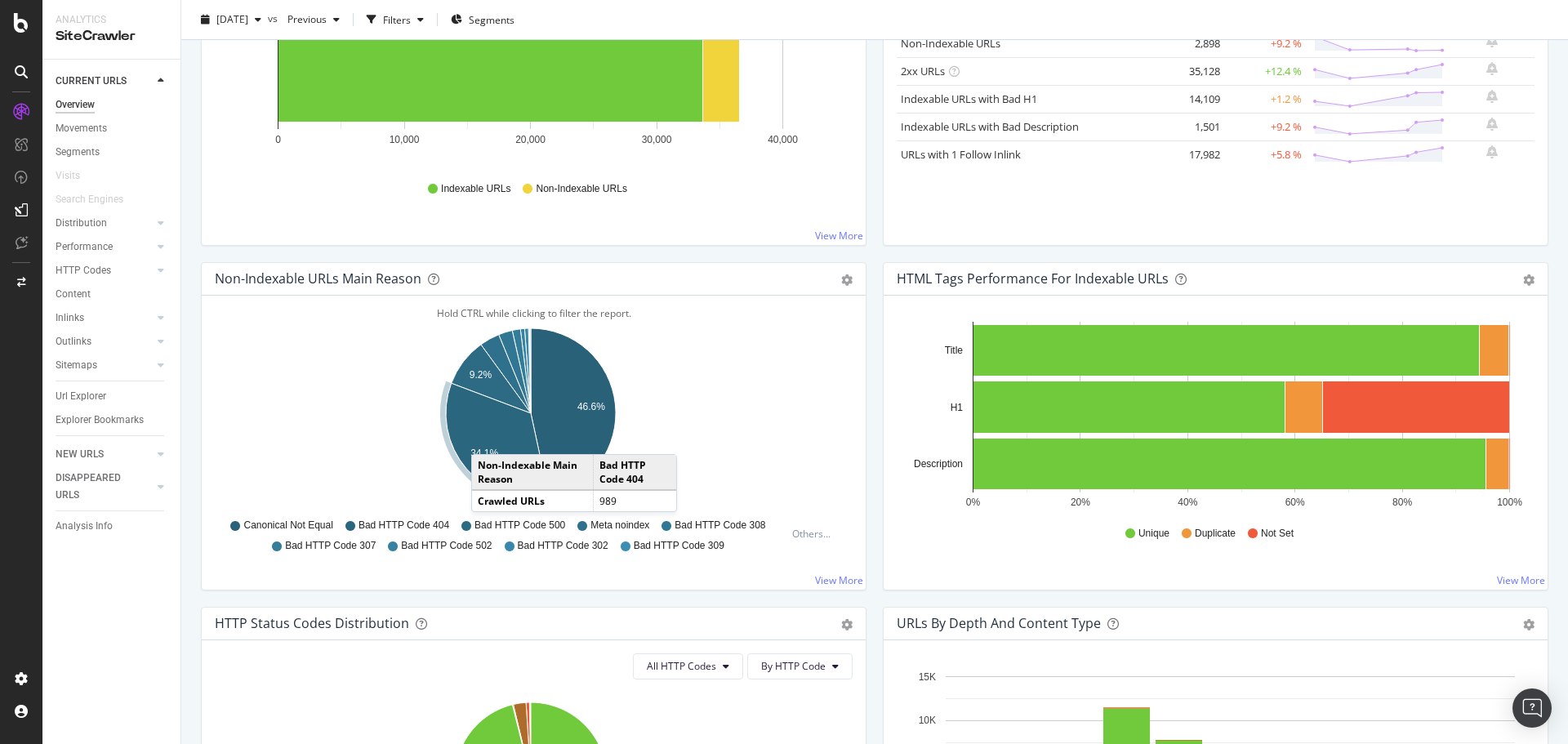
click at [488, 438] on icon "A chart." at bounding box center [497, 441] width 103 height 115
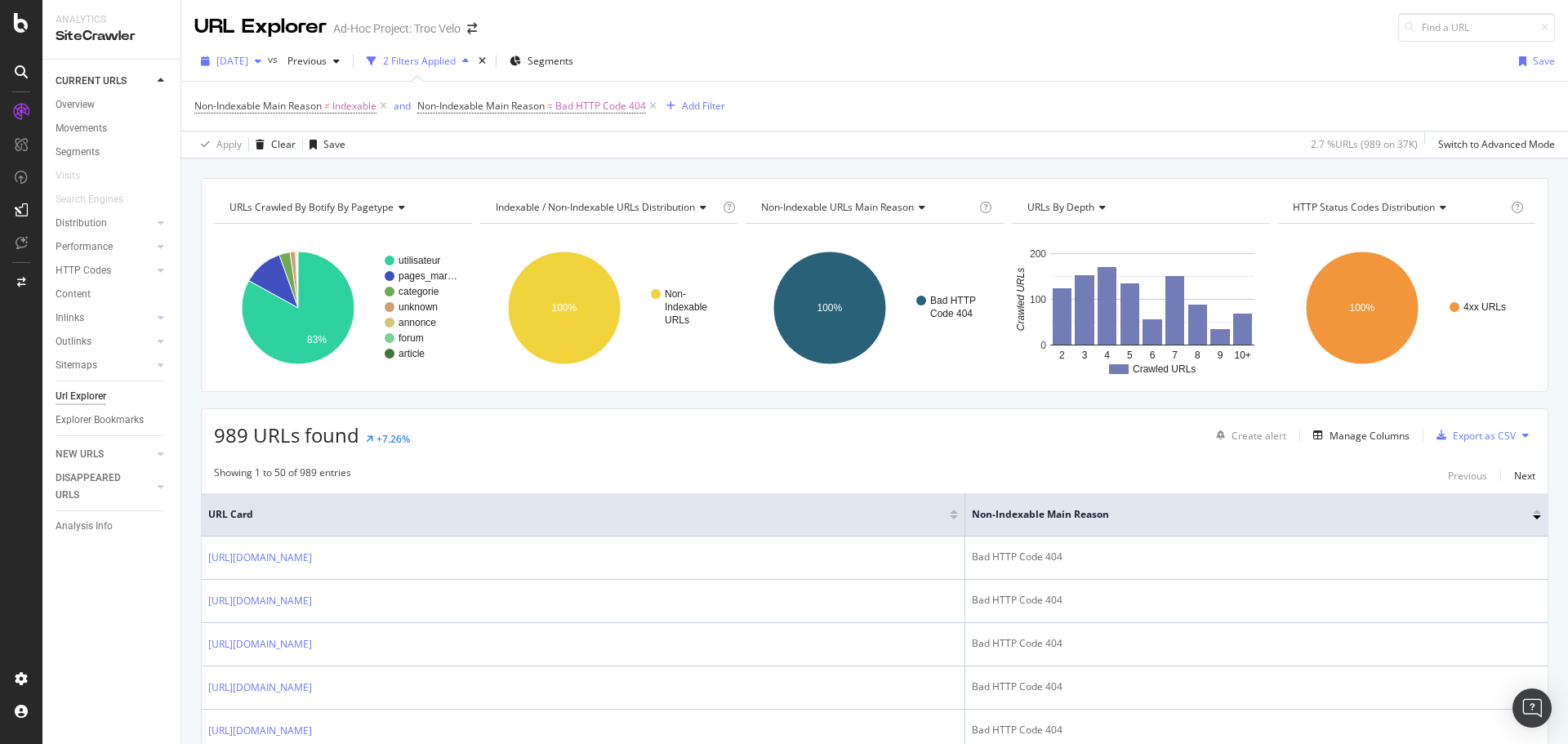
click at [268, 71] on div "2025 Oct. 7th" at bounding box center [232, 62] width 74 height 25
click at [296, 203] on div "2025 Aug. 20th" at bounding box center [260, 206] width 85 height 15
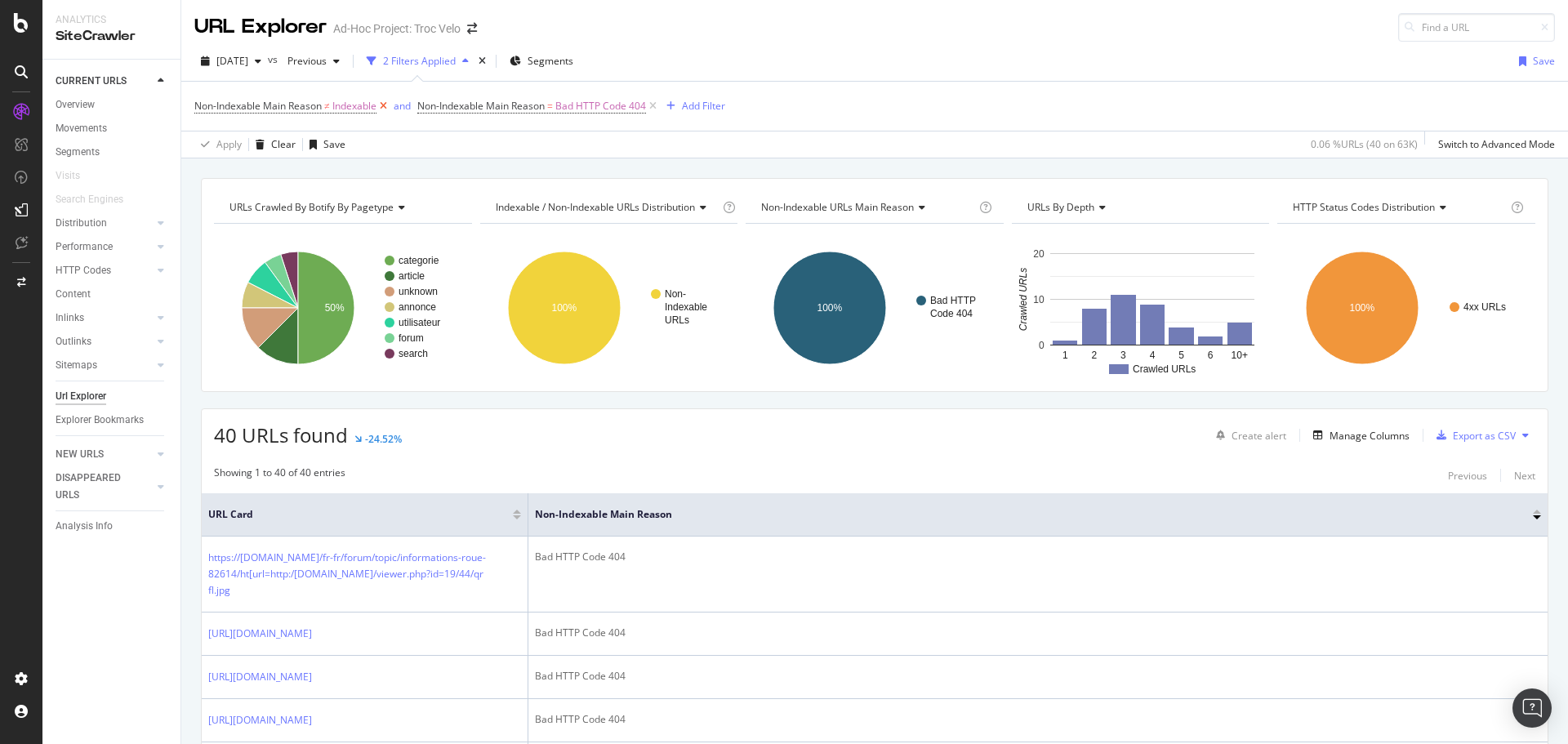
click at [382, 107] on icon at bounding box center [383, 106] width 14 height 16
click at [327, 60] on span "Previous" at bounding box center [304, 61] width 46 height 14
click at [268, 68] on div "2025 Aug. 20th" at bounding box center [232, 62] width 74 height 25
click at [285, 145] on div "[DATE]" at bounding box center [260, 138] width 85 height 15
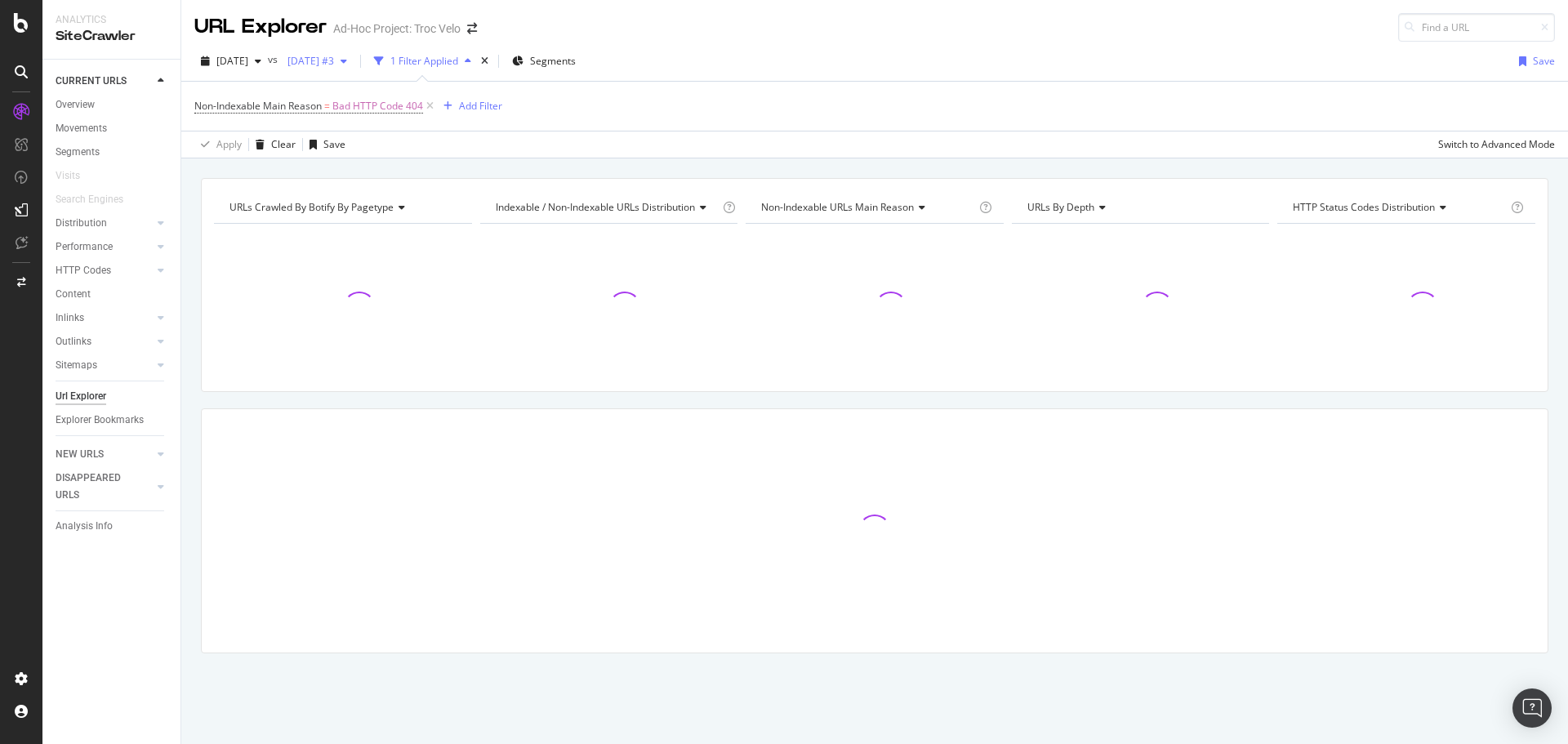
click at [354, 68] on div "2025 Jul. 28th #3" at bounding box center [317, 62] width 73 height 25
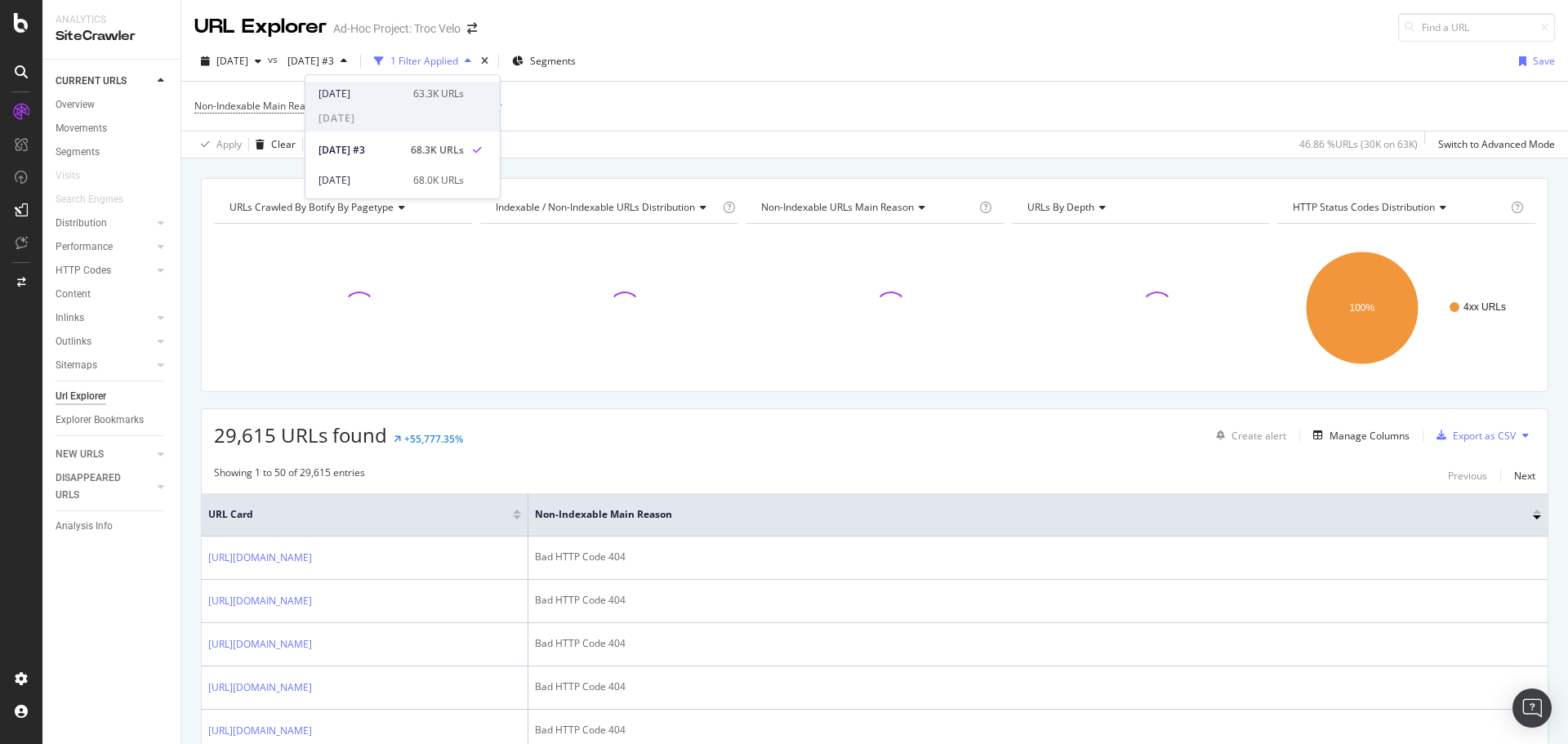
click at [369, 95] on div "2025 Aug. 20th" at bounding box center [360, 94] width 85 height 15
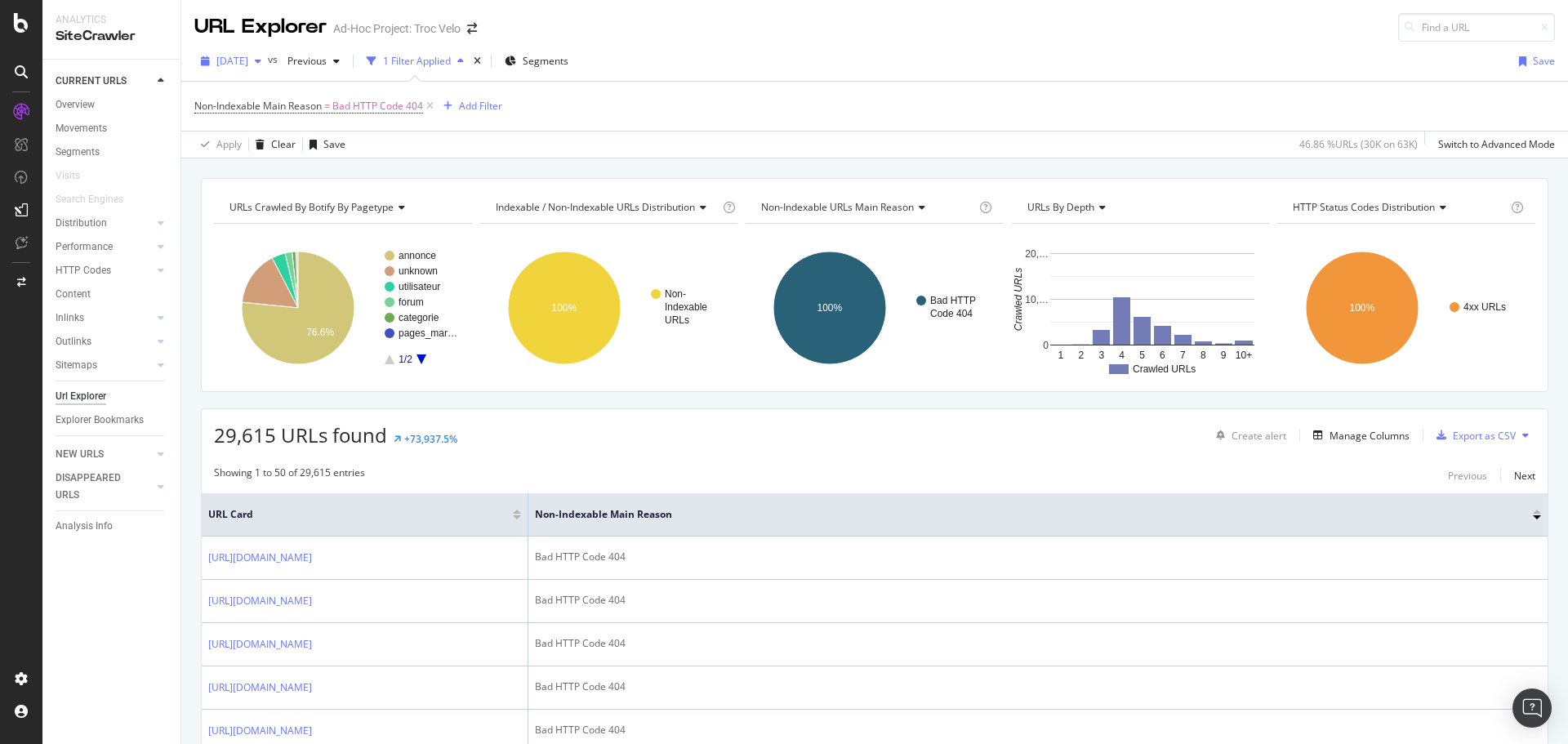
click at [248, 56] on span "[DATE]" at bounding box center [232, 61] width 32 height 14
click at [488, 109] on div "Add Filter" at bounding box center [480, 105] width 44 height 14
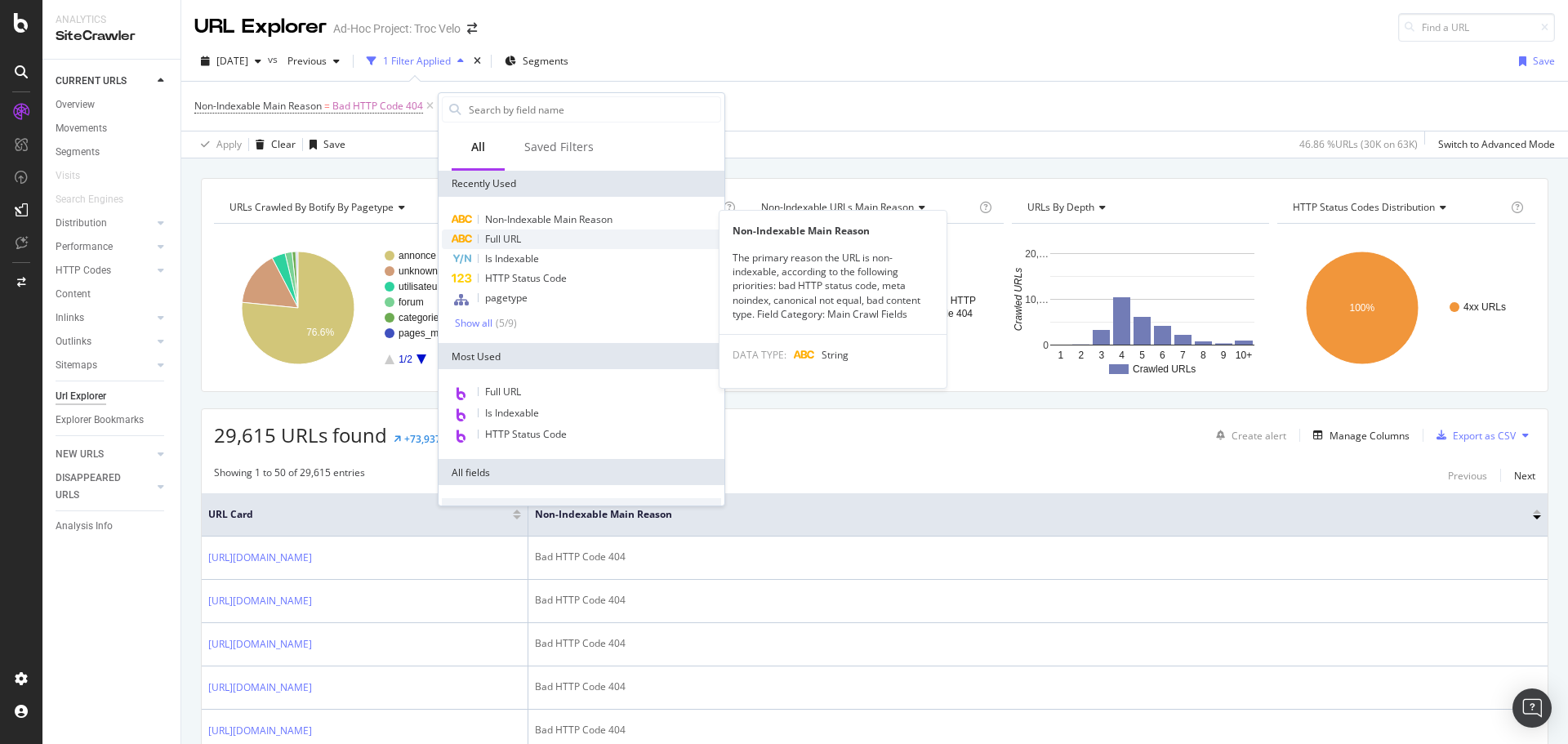
click at [527, 230] on div "Non-Indexable Main Reason Non-Indexable Main Reason The primary reason the URL …" at bounding box center [581, 270] width 279 height 120
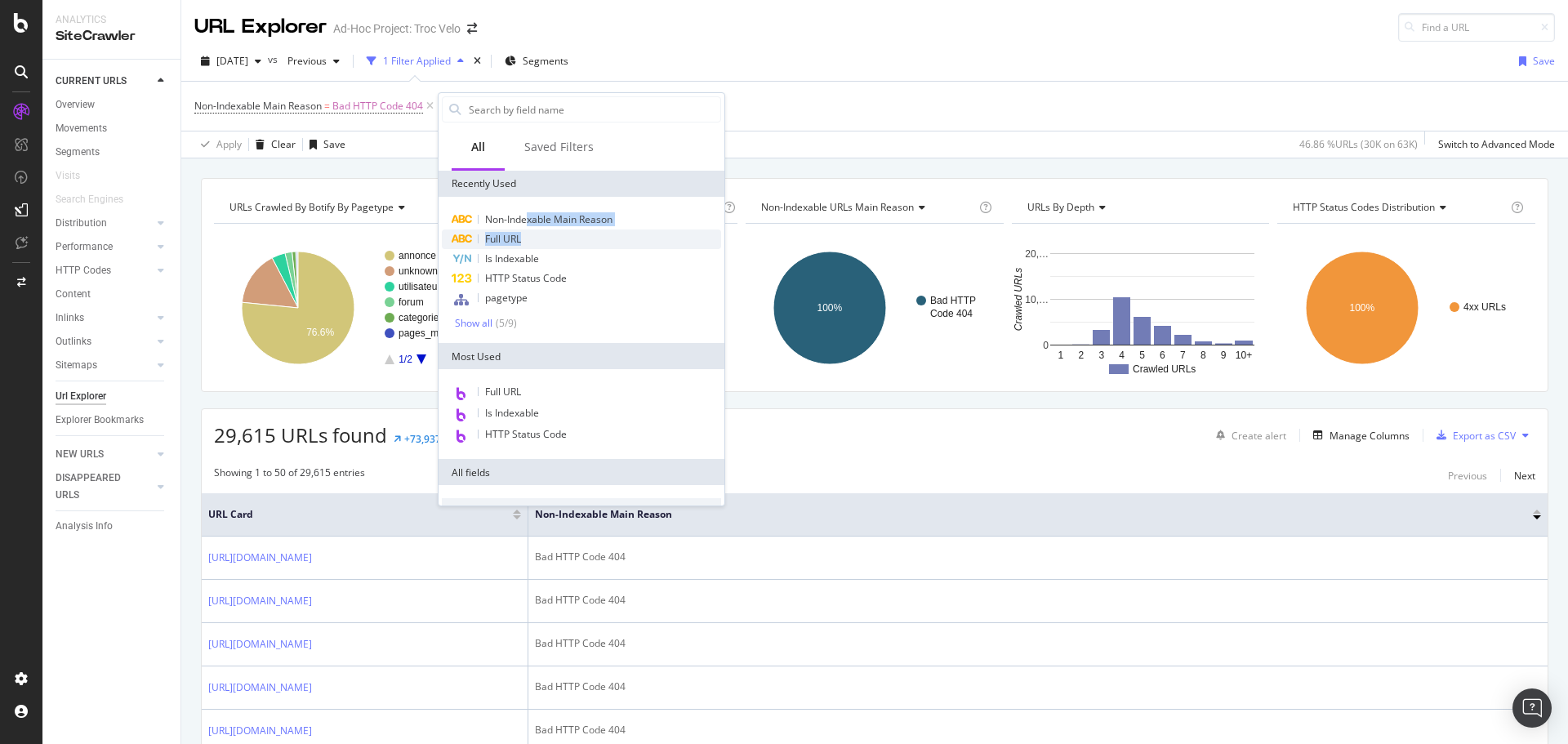
click at [527, 237] on div "Full URL" at bounding box center [581, 240] width 279 height 20
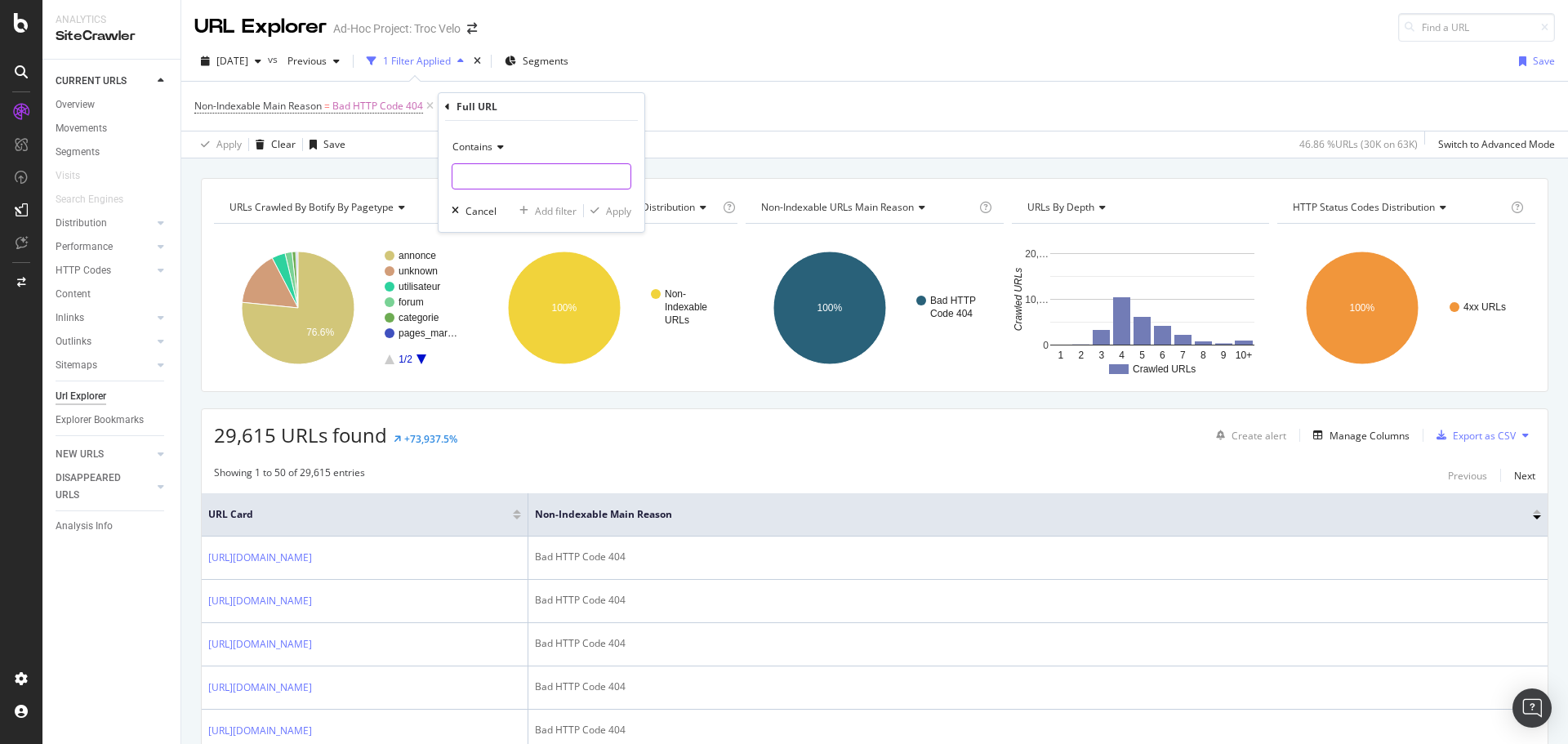
click at [507, 179] on input "text" at bounding box center [541, 177] width 178 height 26
type input "categorie/"
click at [612, 200] on div "Contains categorie/ Cancel Add filter Apply" at bounding box center [541, 176] width 206 height 111
click at [614, 207] on div "Apply" at bounding box center [618, 211] width 25 height 14
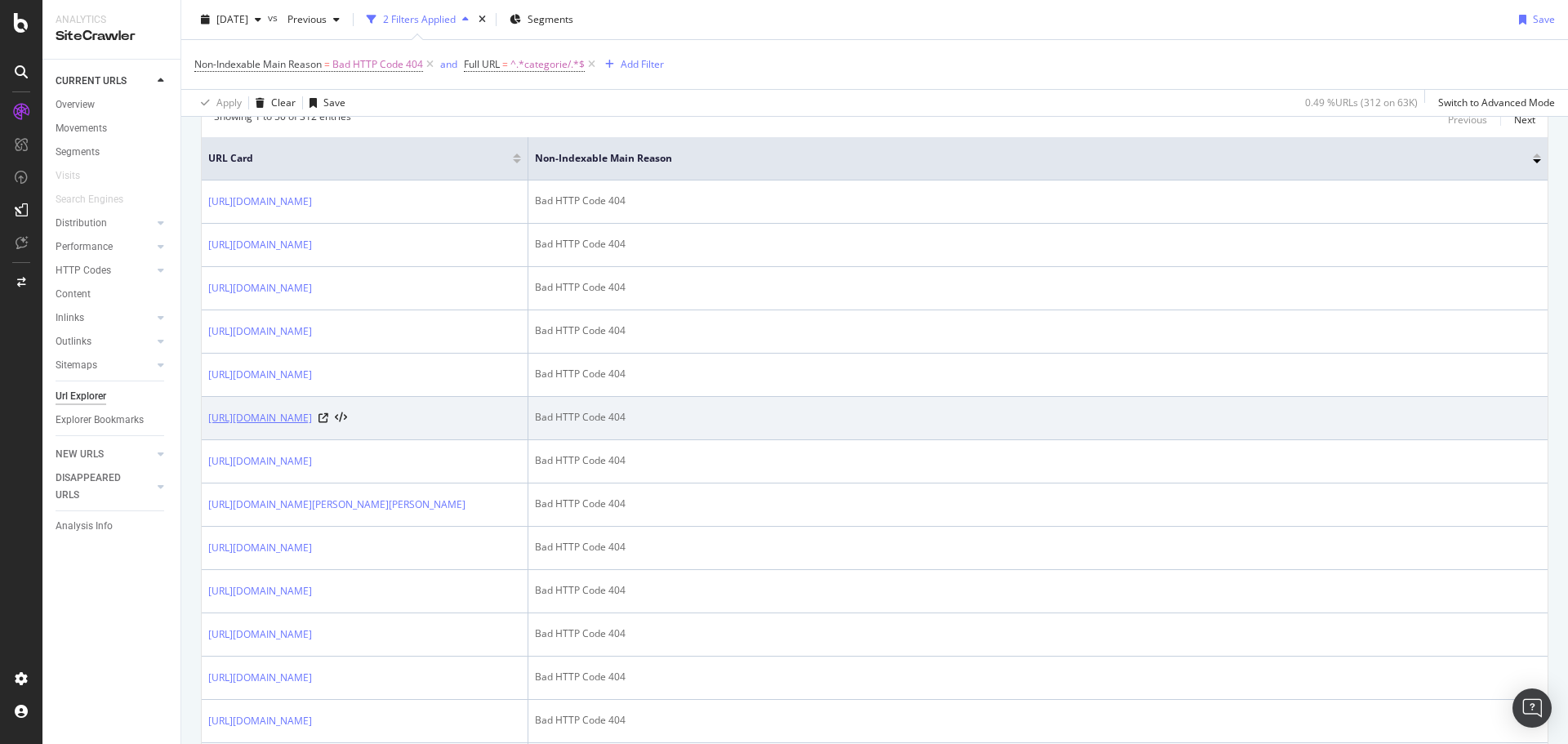
scroll to position [409, 0]
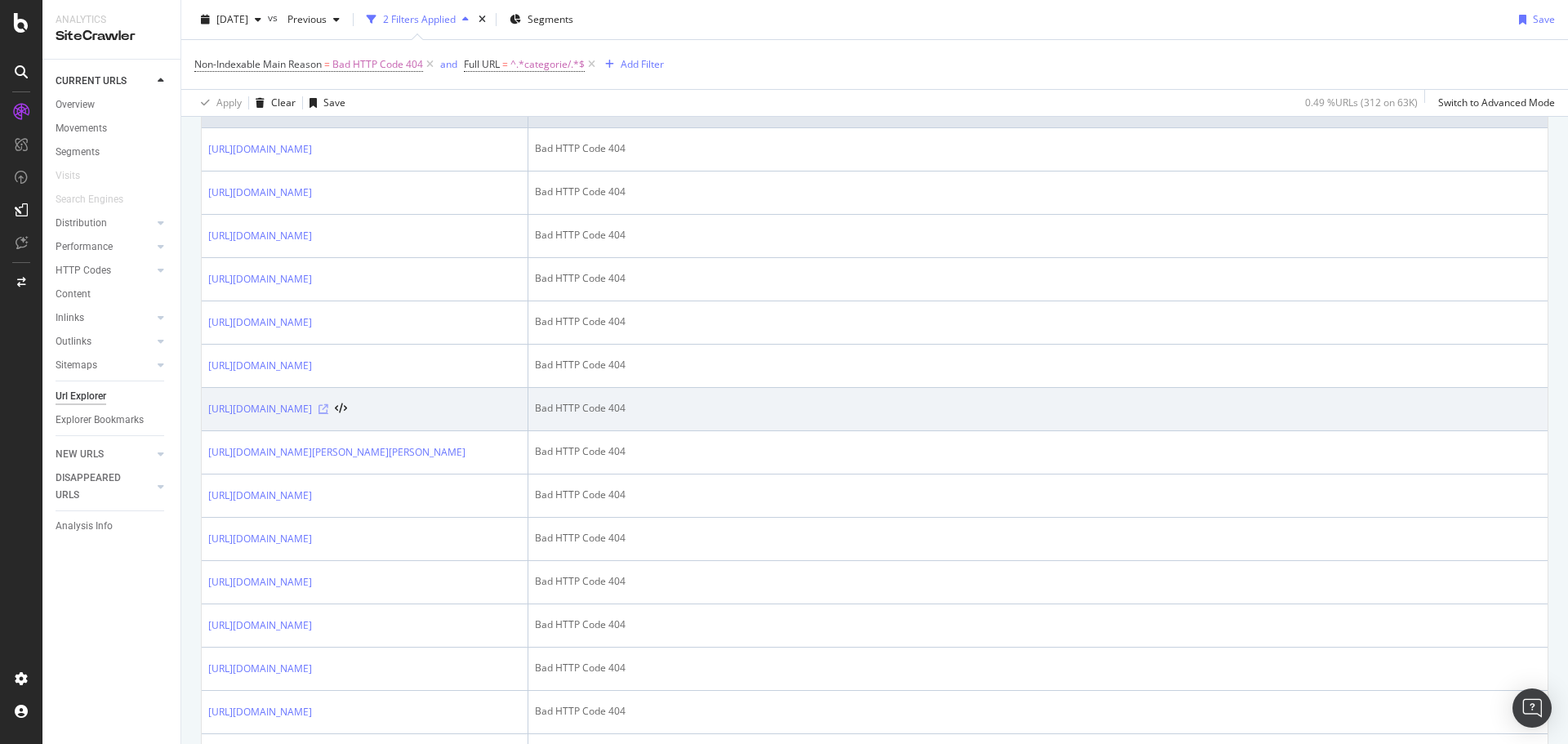
click at [328, 414] on icon at bounding box center [323, 410] width 10 height 10
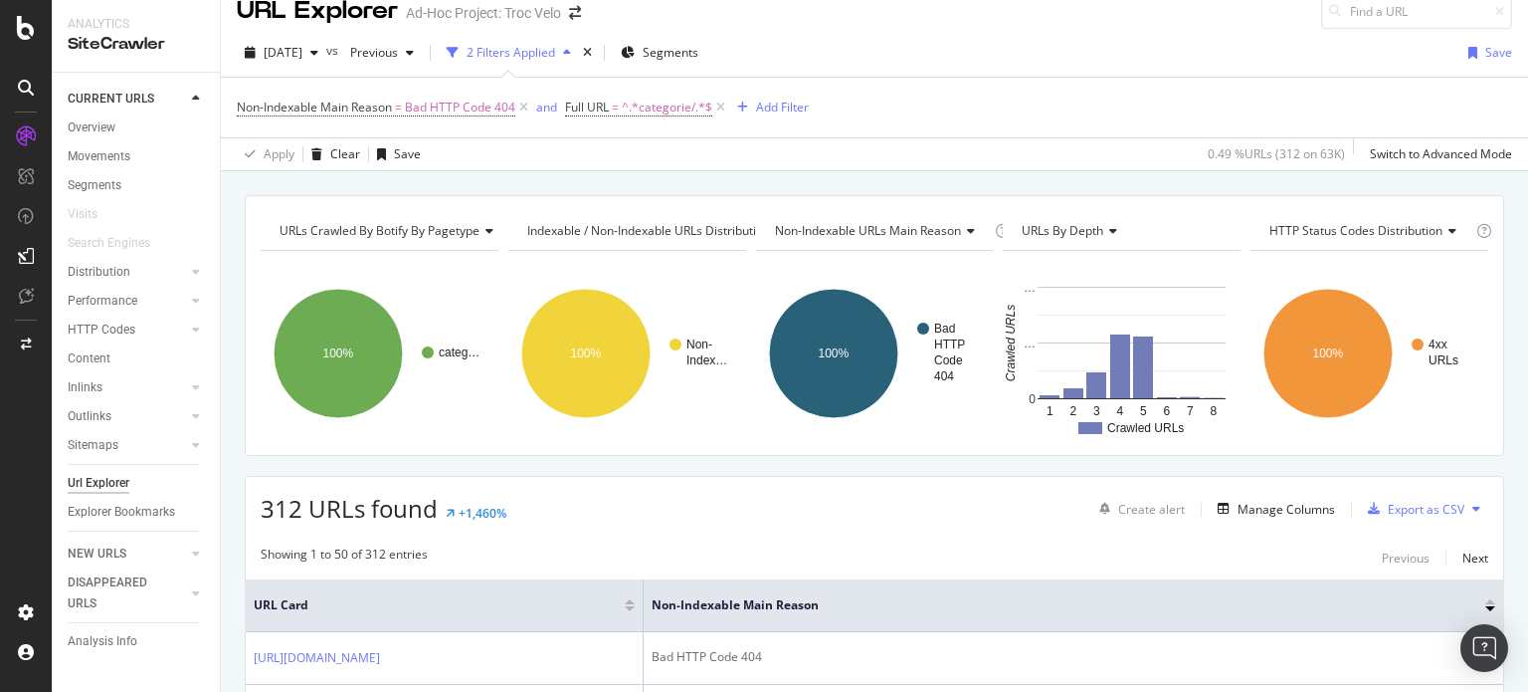
scroll to position [0, 0]
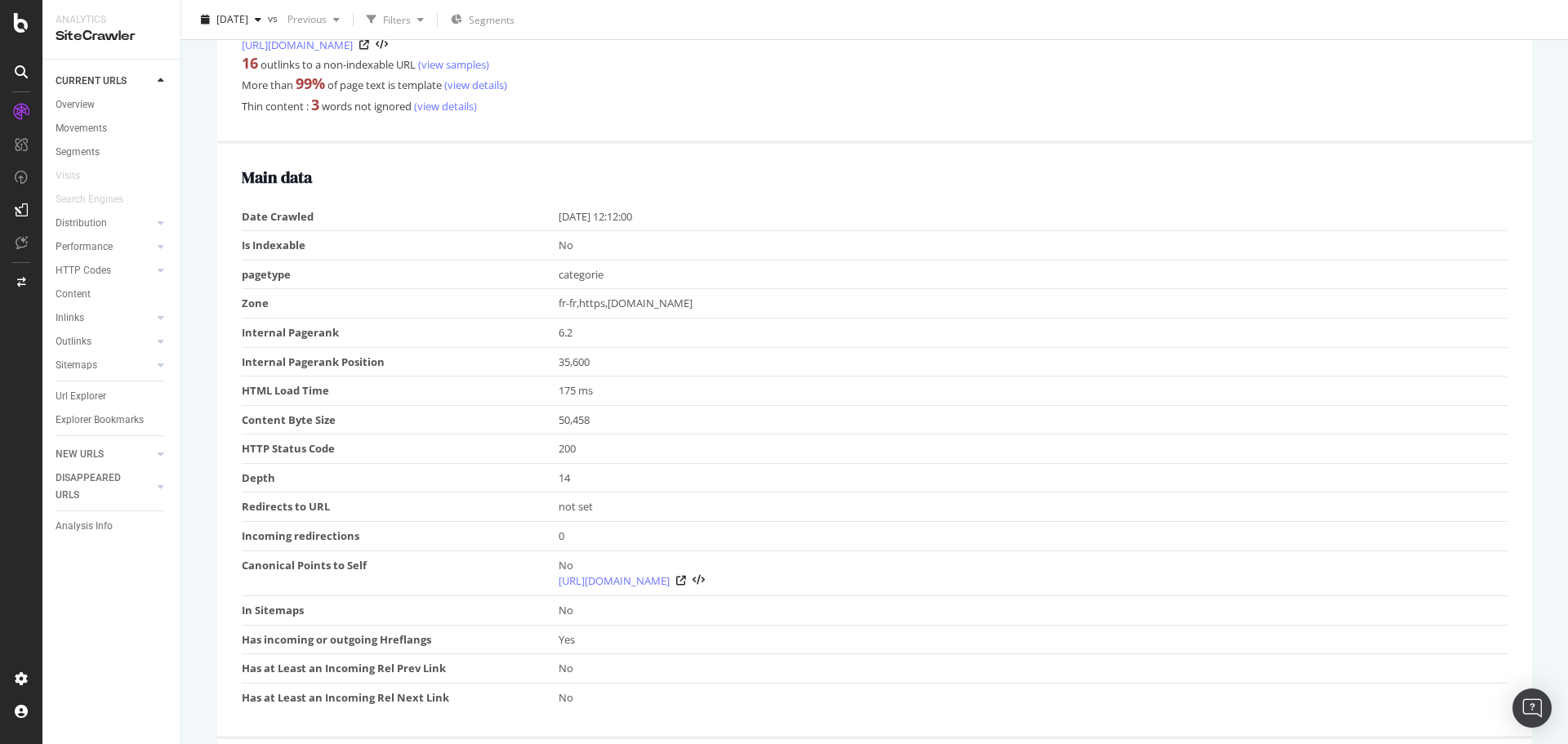
scroll to position [82, 0]
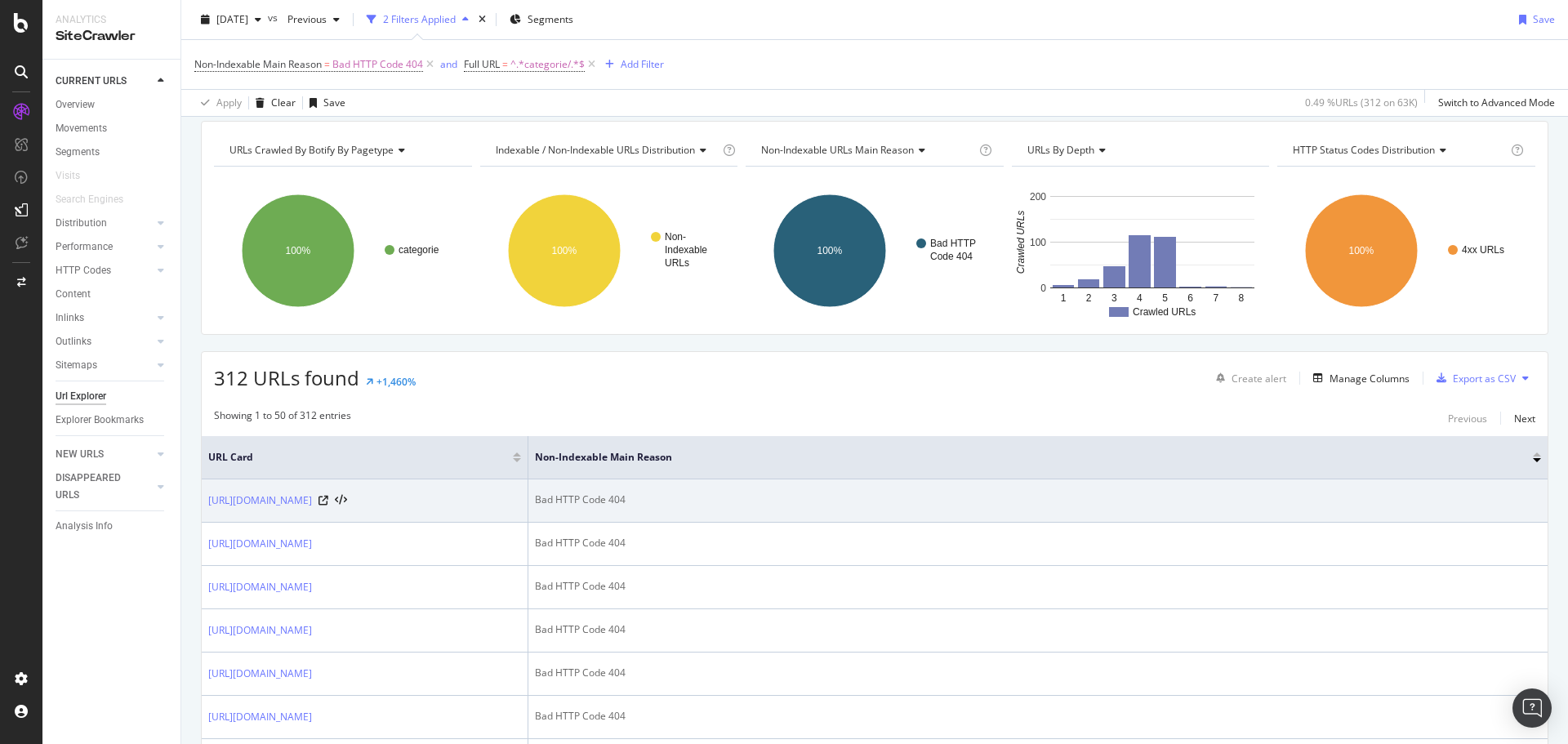
scroll to position [82, 0]
